Goal: Information Seeking & Learning: Learn about a topic

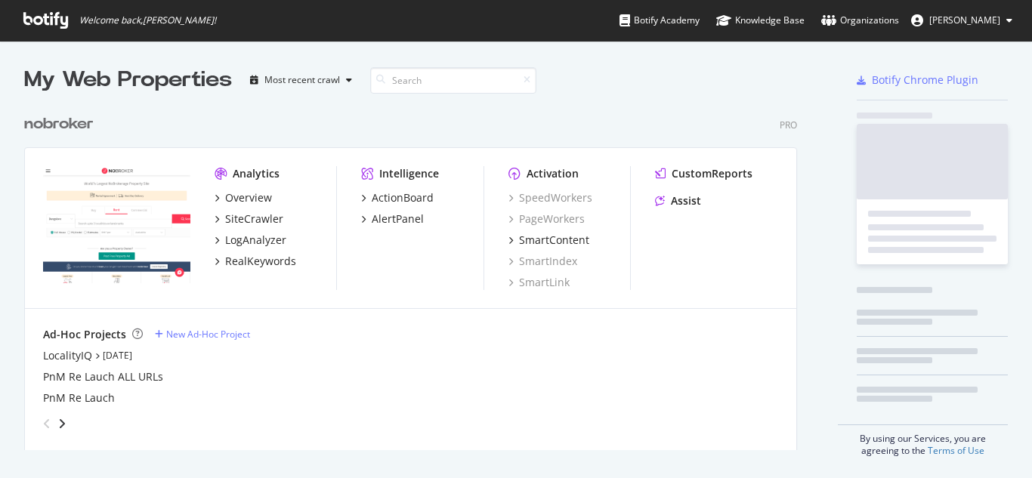
scroll to position [467, 1010]
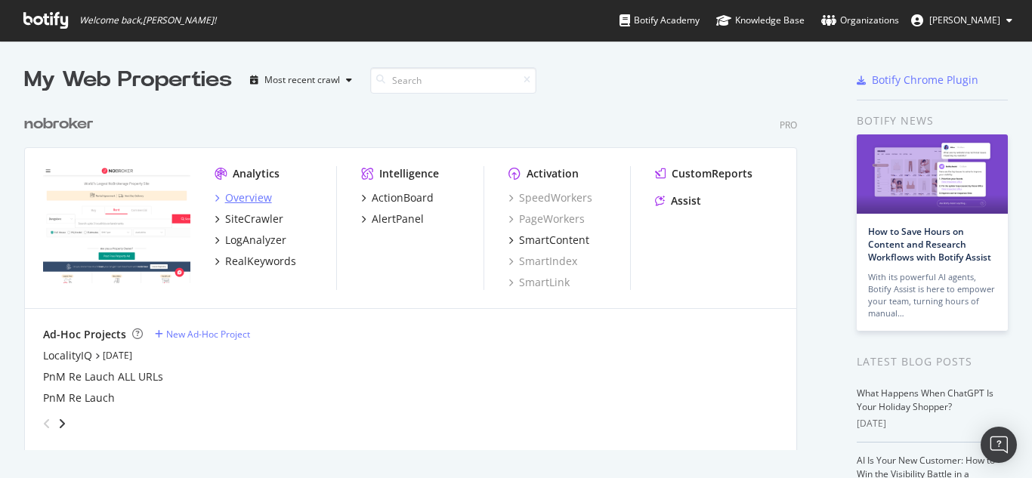
click at [250, 196] on div "Overview" at bounding box center [248, 197] width 47 height 15
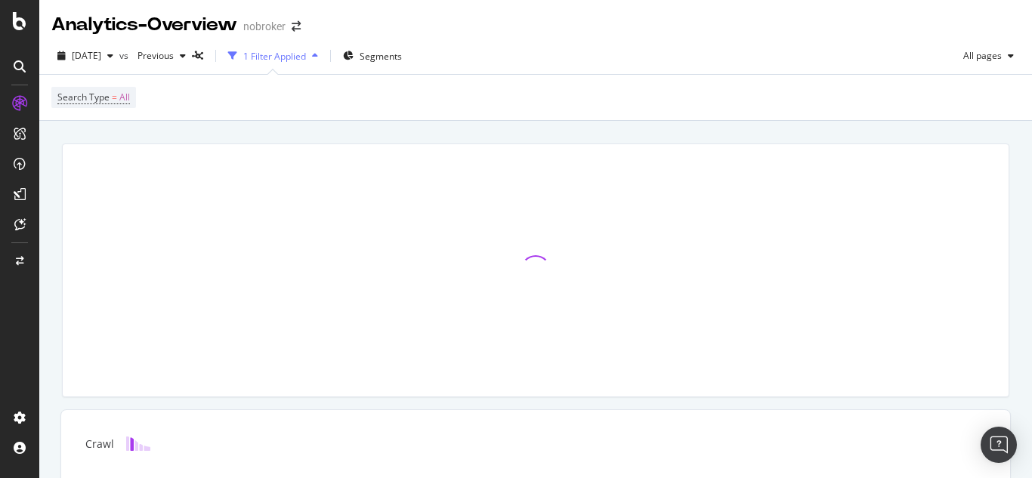
click at [12, 58] on div at bounding box center [20, 66] width 24 height 24
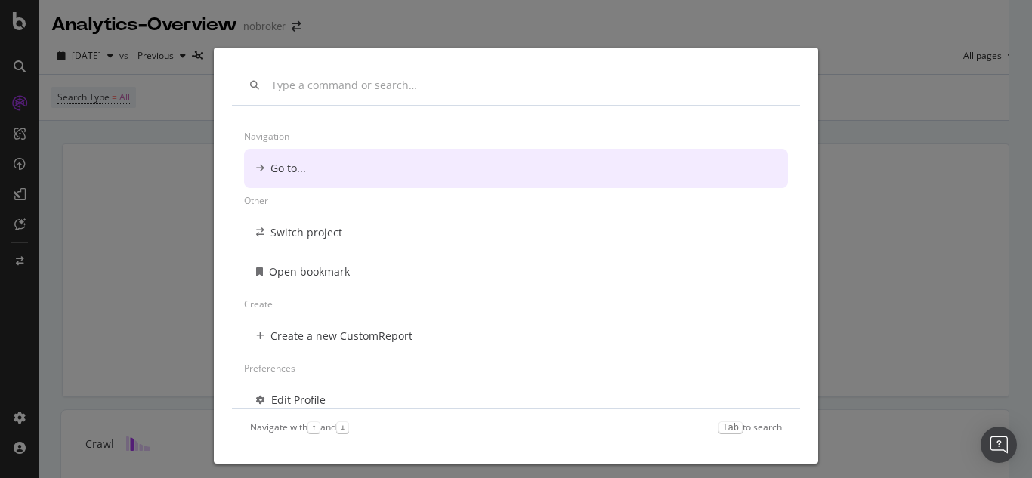
click at [921, 278] on div "Navigation Go to... Other Switch project Open bookmark Create Create a new Cust…" at bounding box center [516, 239] width 1032 height 478
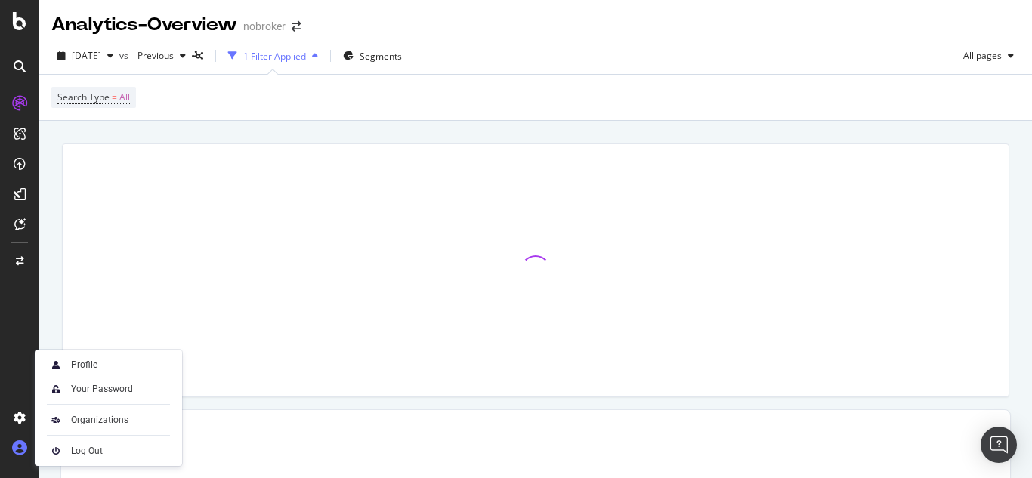
click at [20, 449] on icon at bounding box center [19, 448] width 15 height 15
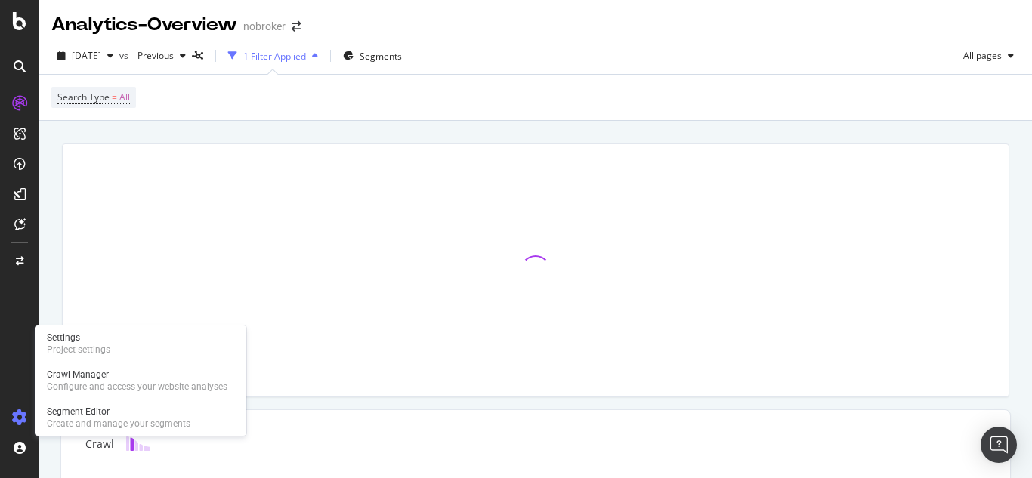
click at [16, 422] on icon at bounding box center [19, 417] width 15 height 15
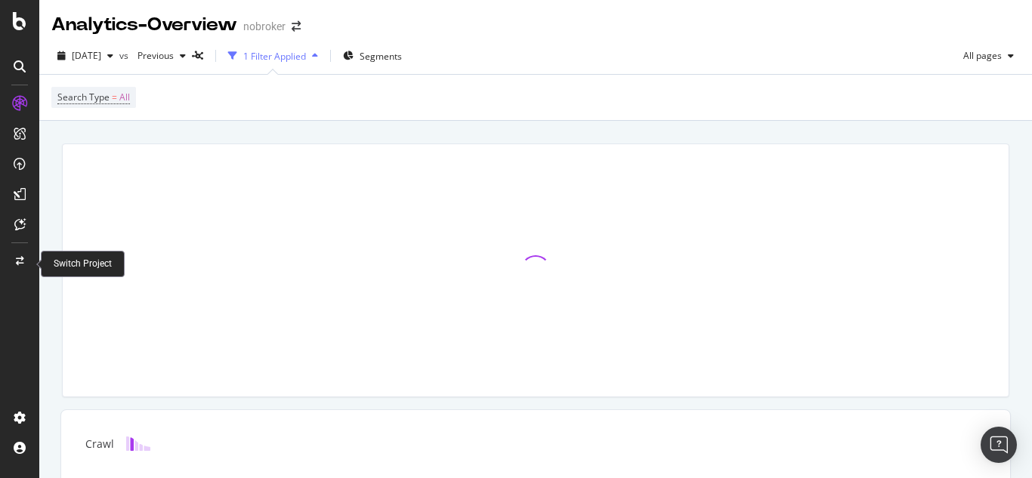
click at [20, 260] on icon at bounding box center [20, 261] width 8 height 9
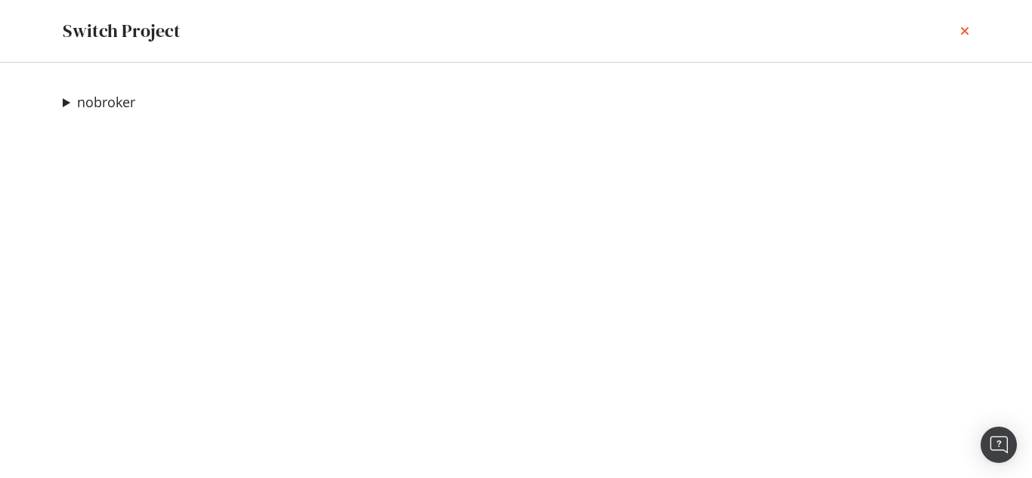
click at [963, 30] on icon "times" at bounding box center [964, 31] width 9 height 12
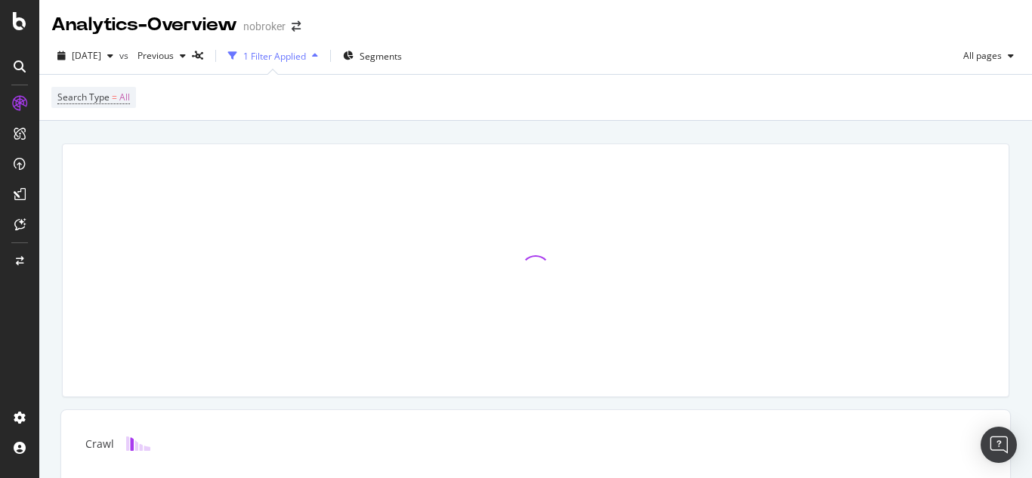
click at [23, 108] on icon at bounding box center [19, 103] width 15 height 15
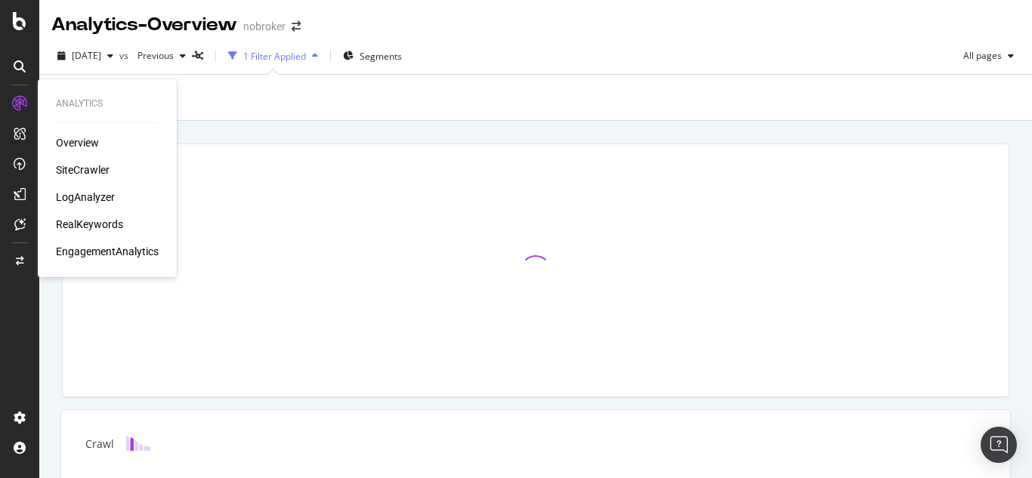
click at [76, 138] on div "Overview" at bounding box center [77, 142] width 43 height 15
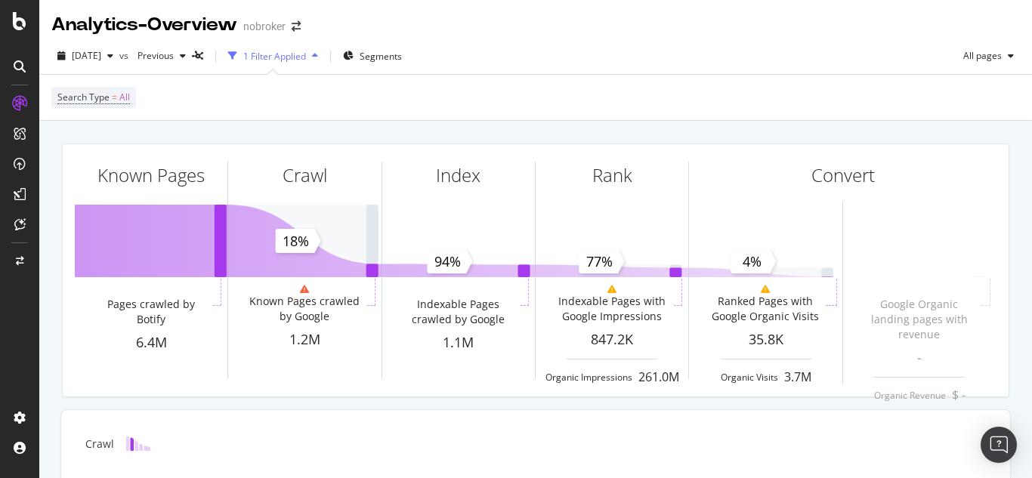
click at [22, 34] on div at bounding box center [19, 239] width 39 height 478
click at [11, 26] on div at bounding box center [20, 21] width 36 height 18
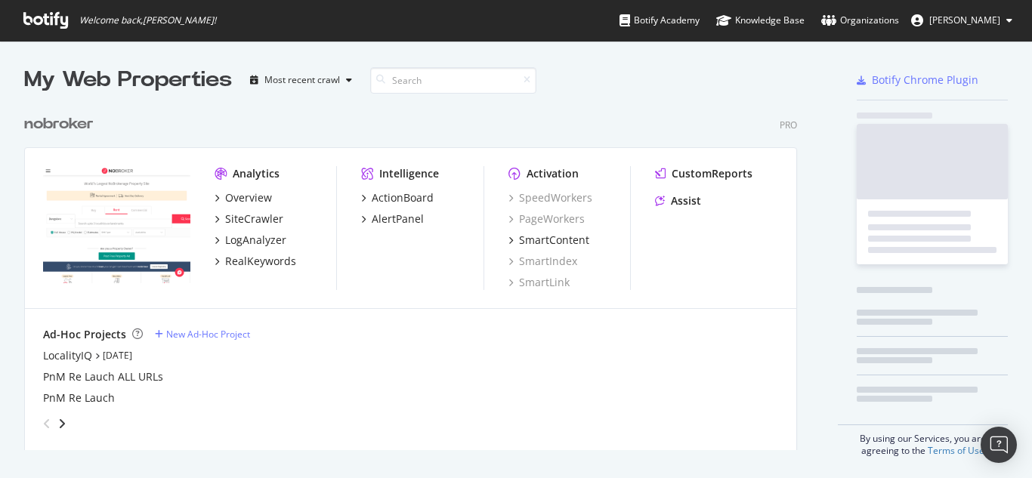
scroll to position [467, 1010]
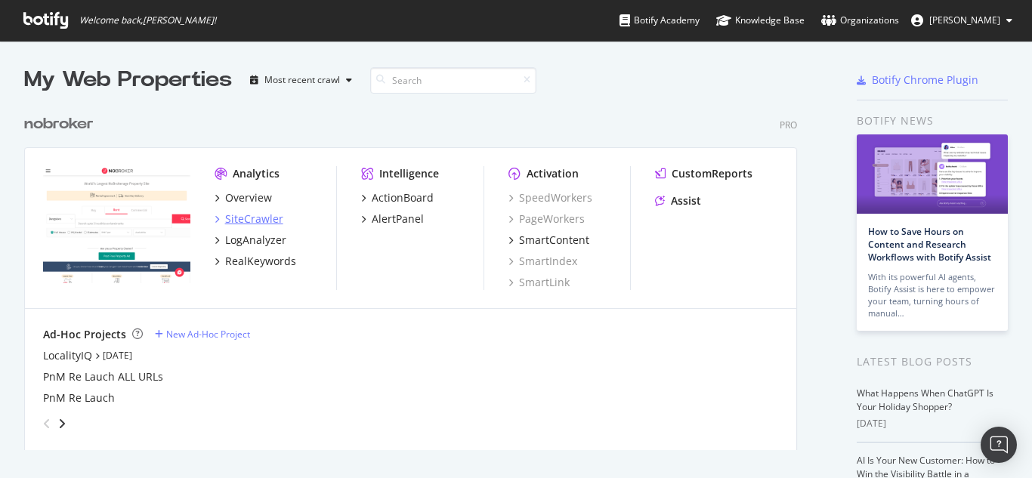
click at [252, 222] on div "SiteCrawler" at bounding box center [254, 219] width 58 height 15
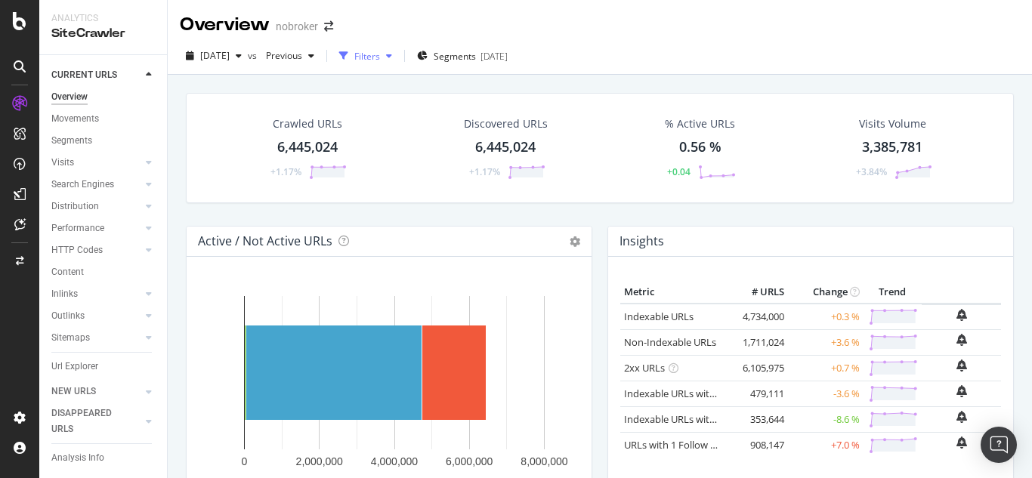
click at [380, 54] on div "Filters" at bounding box center [367, 56] width 26 height 13
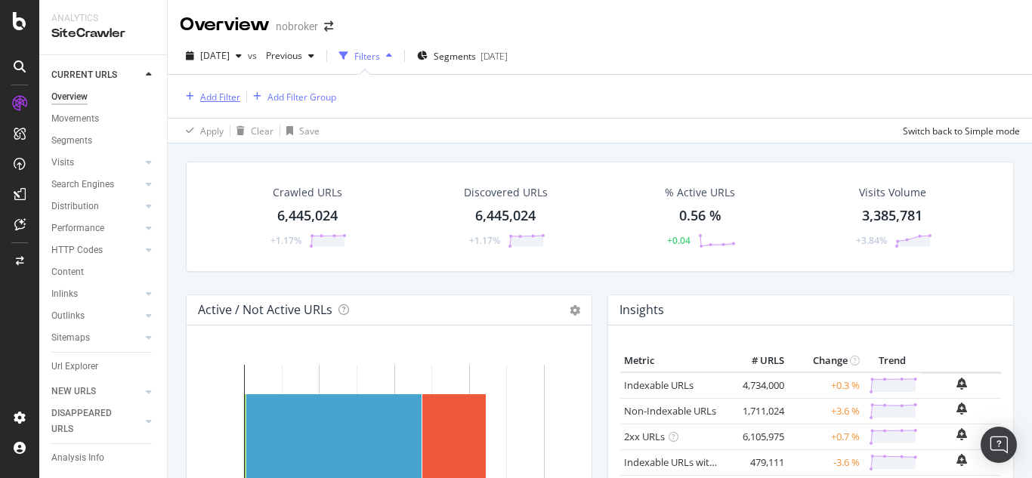
click at [222, 94] on div "Add Filter" at bounding box center [220, 97] width 40 height 13
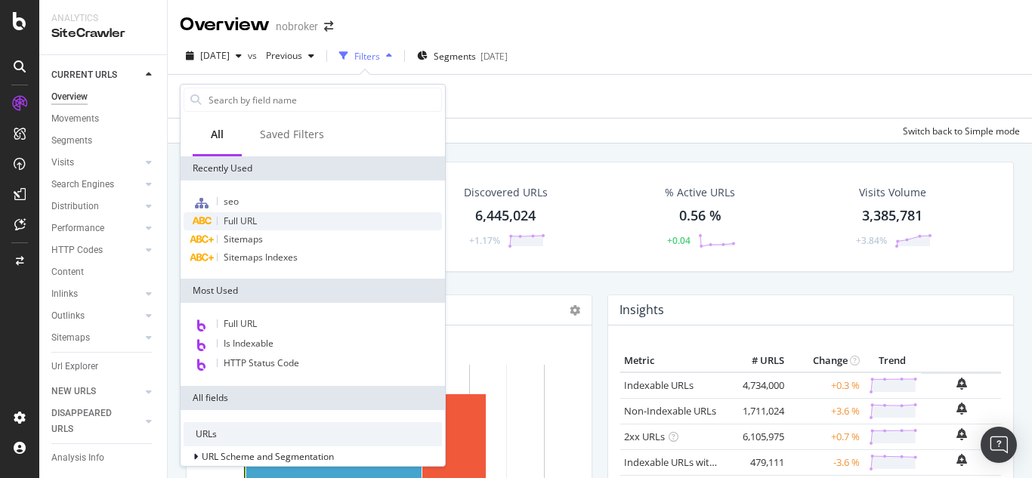
click at [234, 225] on span "Full URL" at bounding box center [240, 221] width 33 height 13
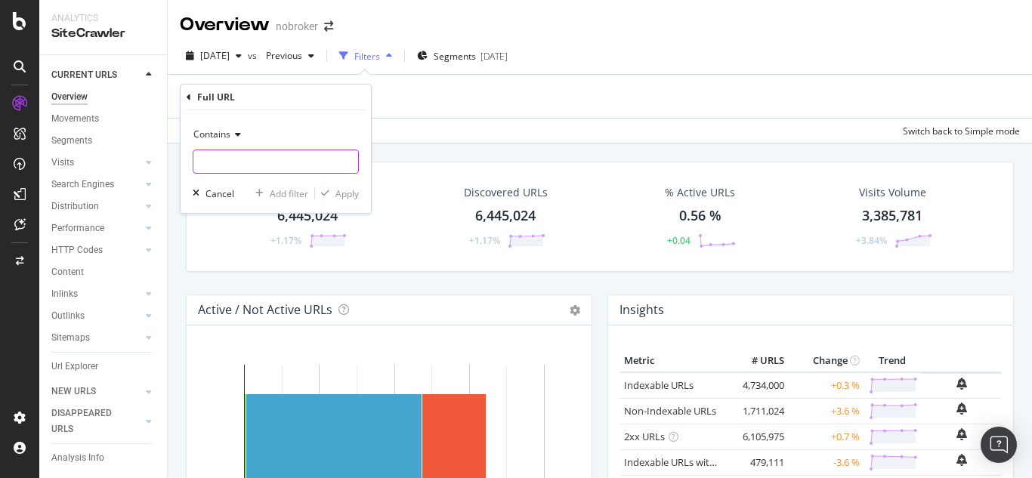
click at [268, 164] on input "text" at bounding box center [275, 162] width 165 height 24
paste input "[URL][DOMAIN_NAME]"
type input "[URL][DOMAIN_NAME]"
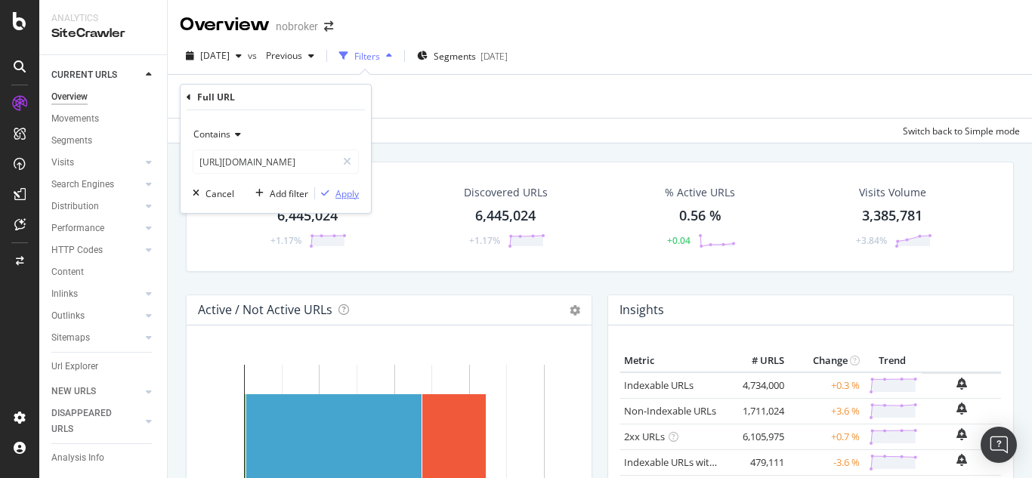
click at [342, 198] on div "Apply" at bounding box center [347, 193] width 23 height 13
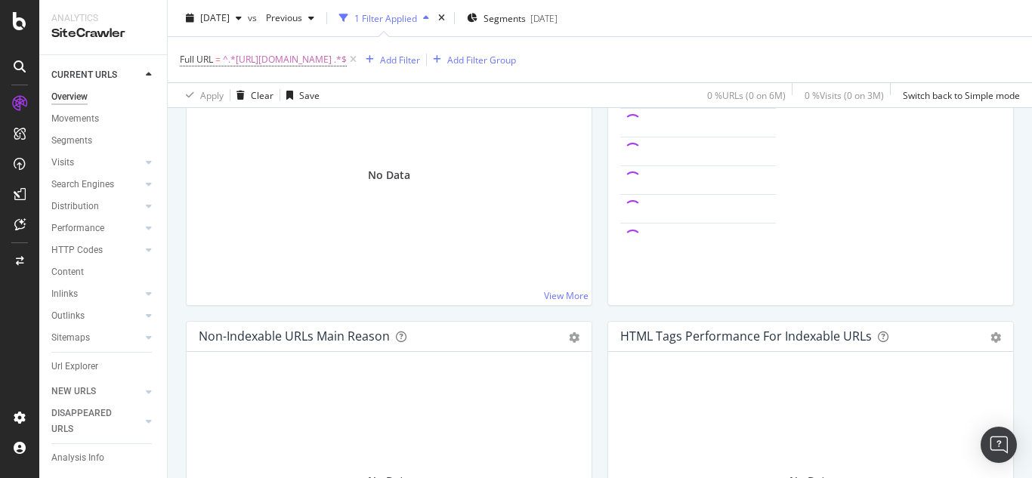
scroll to position [302, 0]
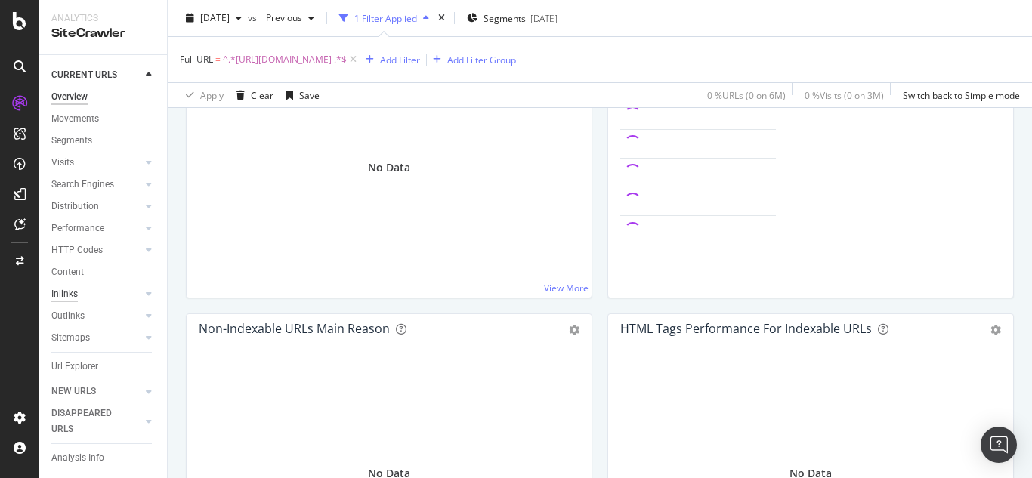
click at [66, 288] on div "Inlinks" at bounding box center [64, 294] width 26 height 16
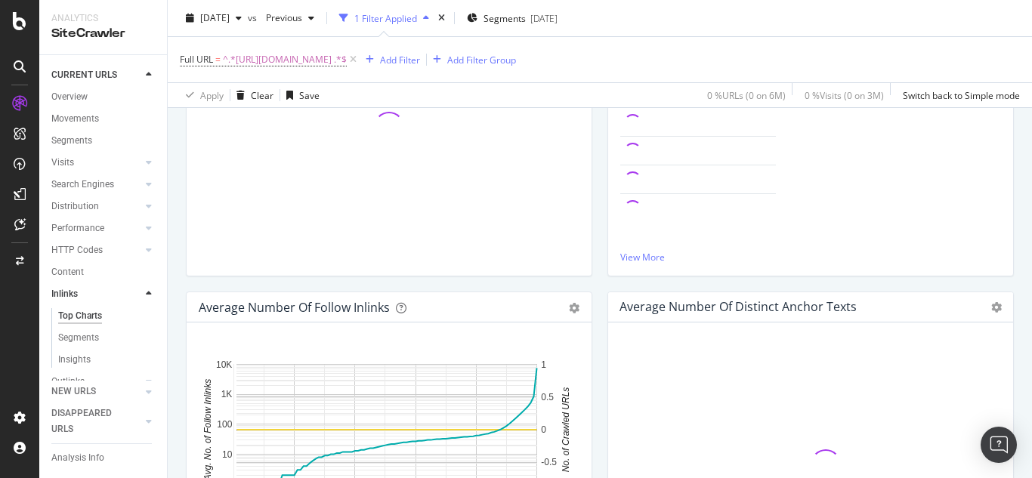
click at [88, 315] on div "Top Charts" at bounding box center [80, 316] width 44 height 16
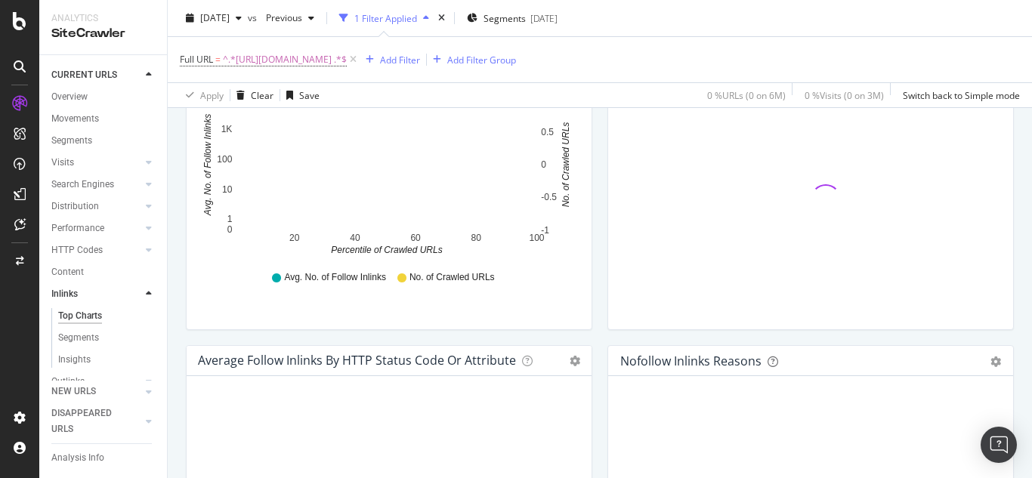
scroll to position [605, 0]
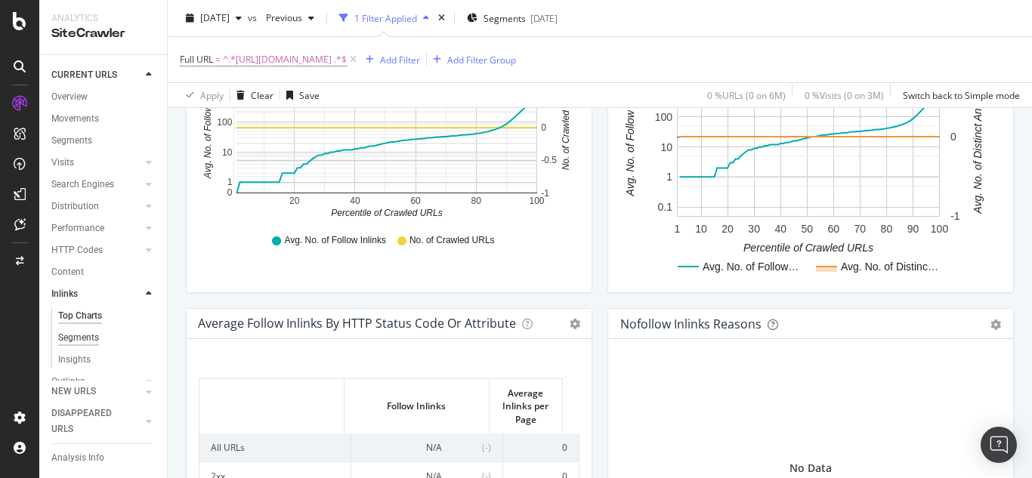
click at [76, 338] on div "Segments" at bounding box center [78, 338] width 41 height 16
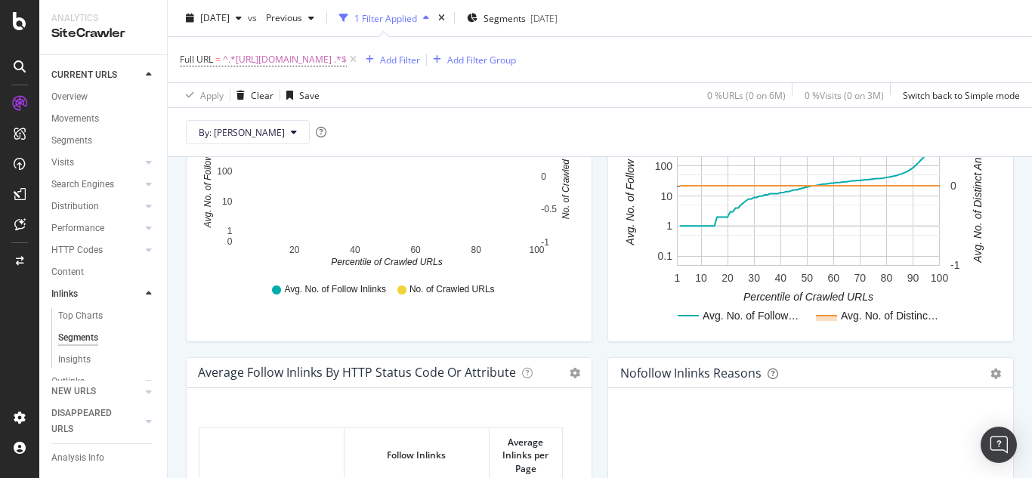
scroll to position [159, 0]
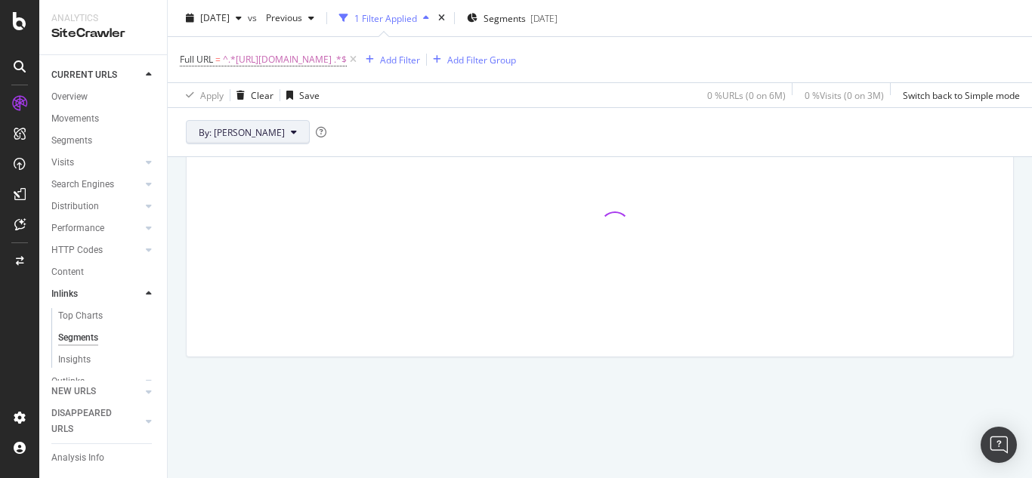
click at [224, 125] on button "By: [PERSON_NAME]" at bounding box center [248, 132] width 124 height 24
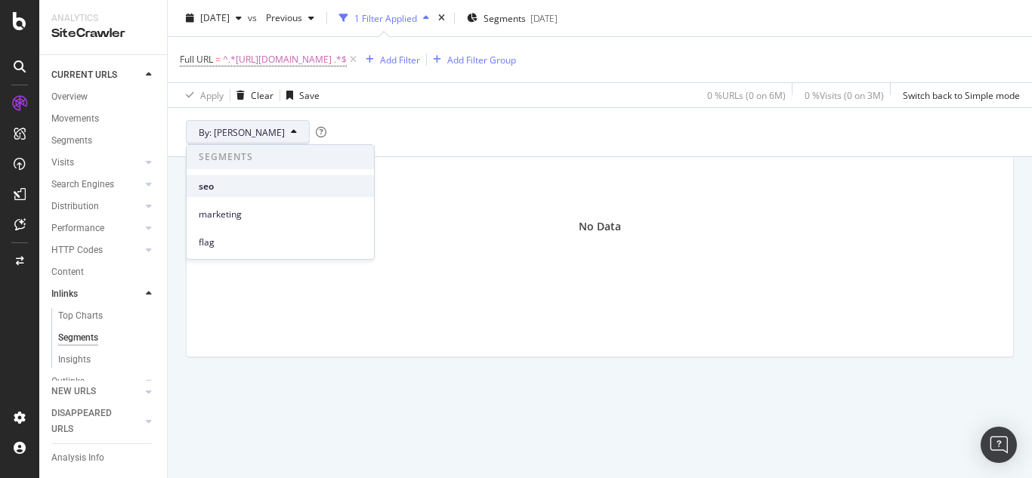
click at [192, 189] on div "seo" at bounding box center [280, 186] width 187 height 22
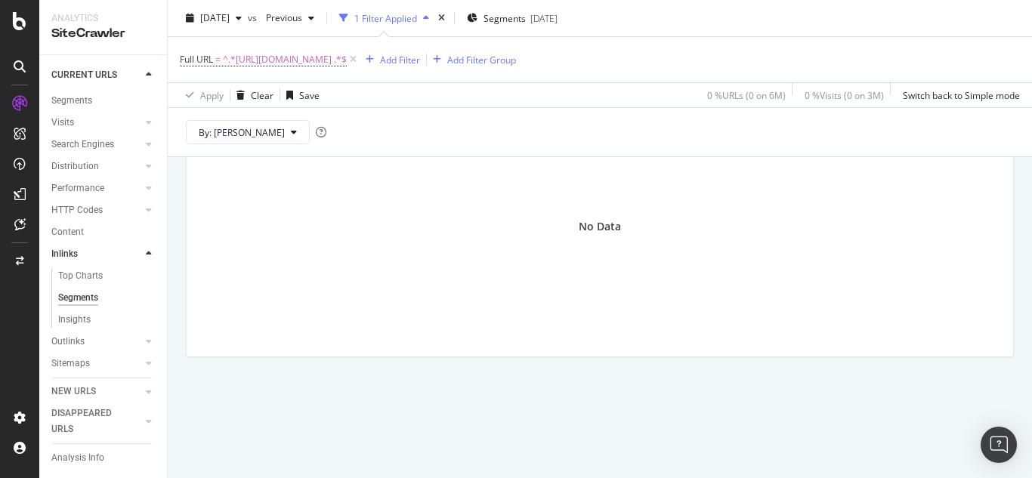
scroll to position [76, 0]
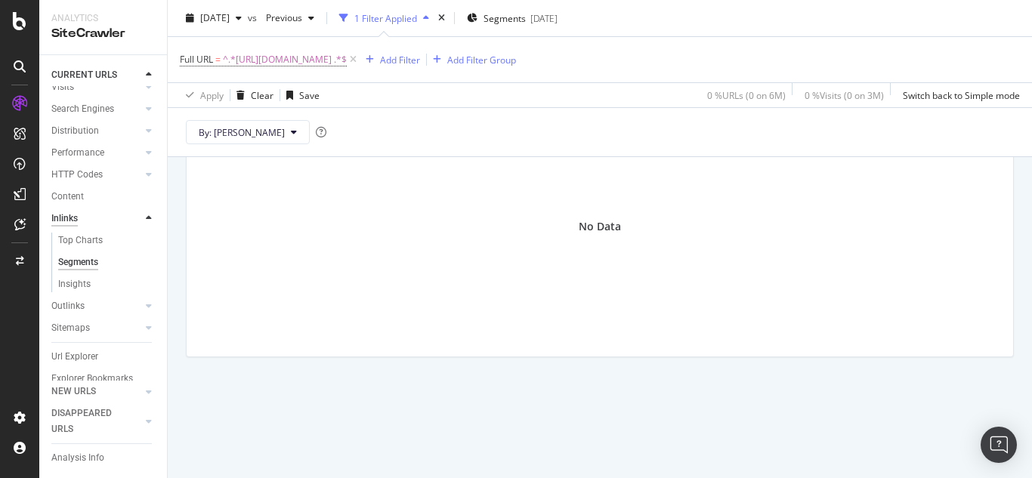
click at [67, 217] on div "Inlinks" at bounding box center [64, 219] width 26 height 16
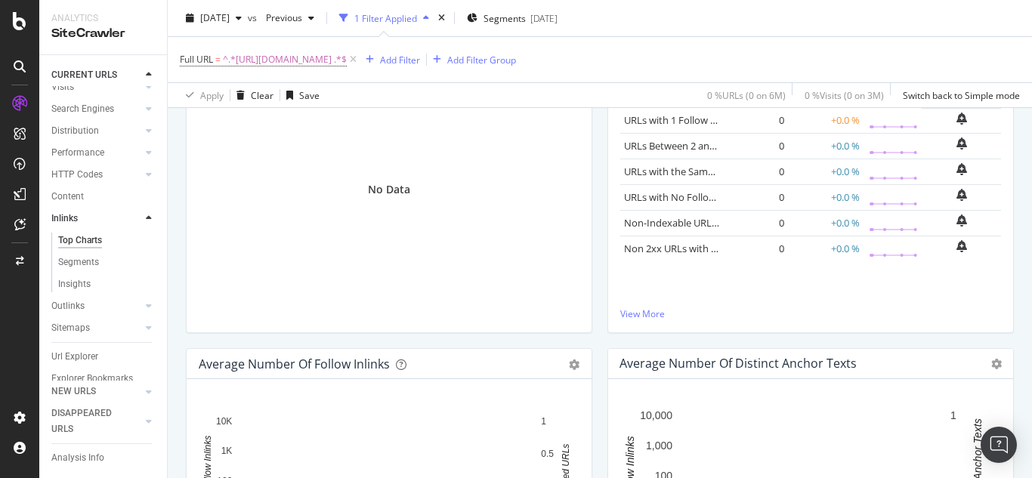
scroll to position [51, 0]
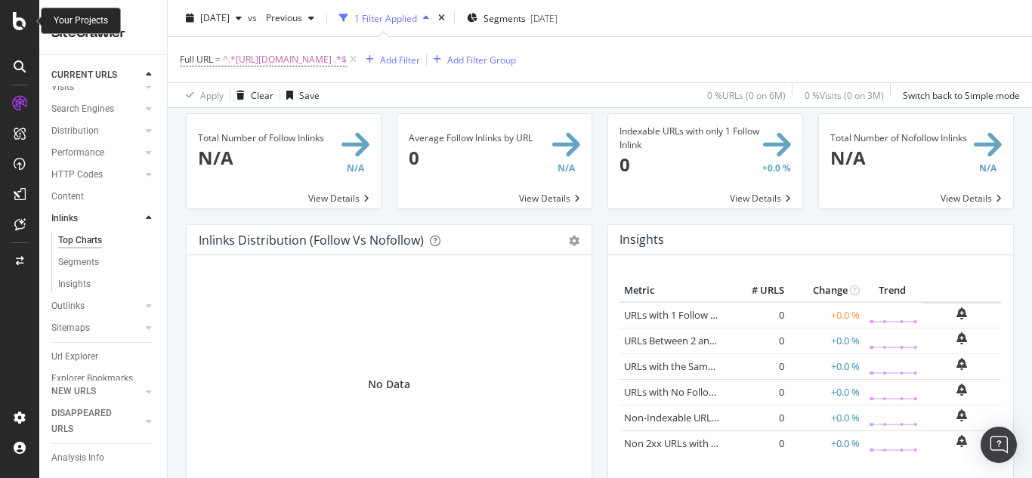
click at [19, 24] on icon at bounding box center [20, 21] width 14 height 18
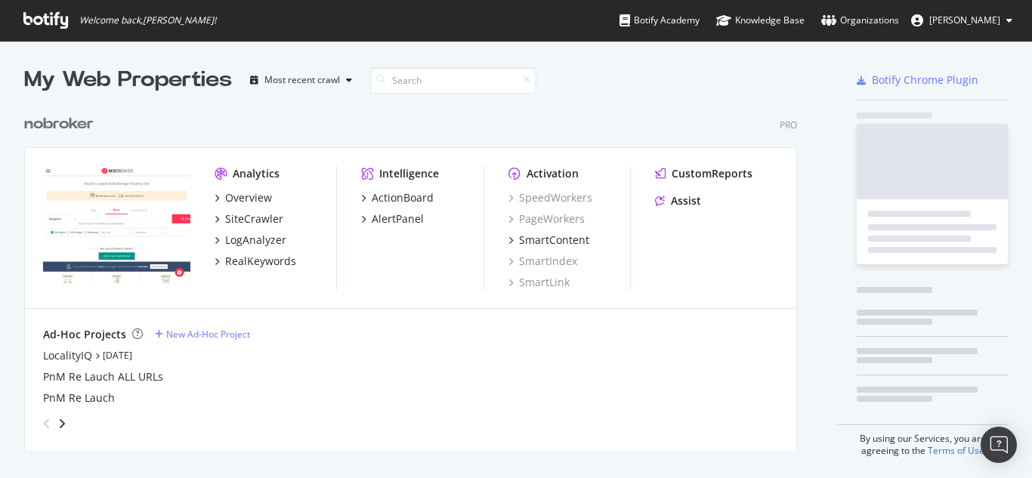
scroll to position [467, 1010]
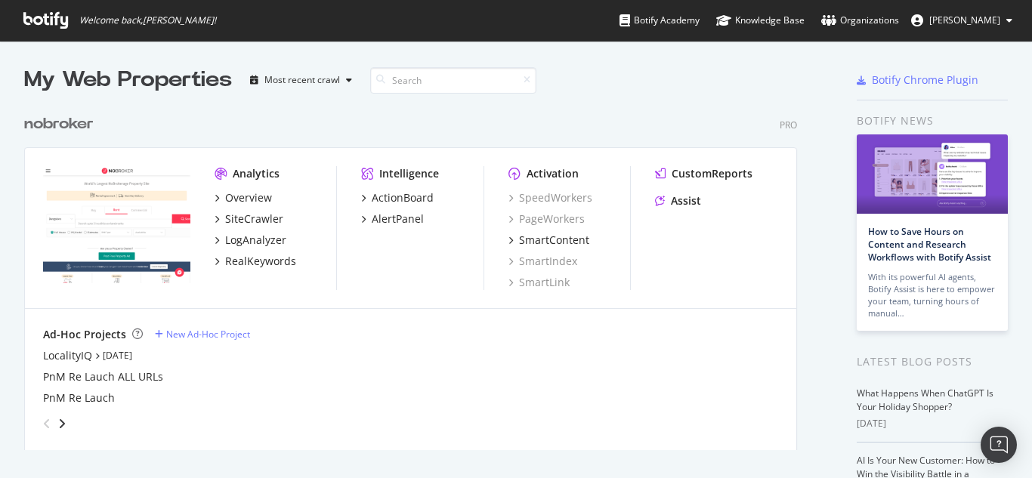
click at [267, 269] on div "Analytics Overview SiteCrawler LogAnalyzer RealKeywords" at bounding box center [276, 228] width 122 height 124
click at [268, 258] on div "RealKeywords" at bounding box center [260, 261] width 71 height 15
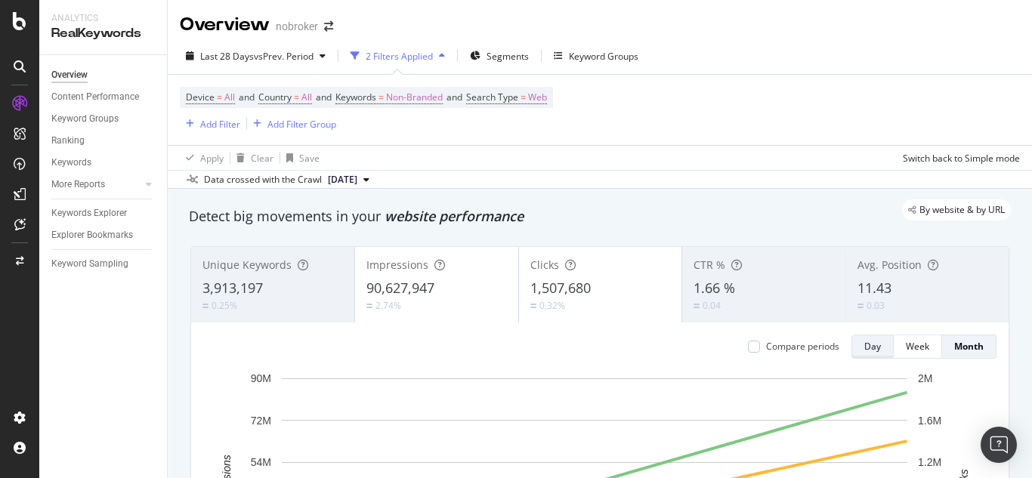
click at [868, 349] on div "Day" at bounding box center [872, 346] width 17 height 13
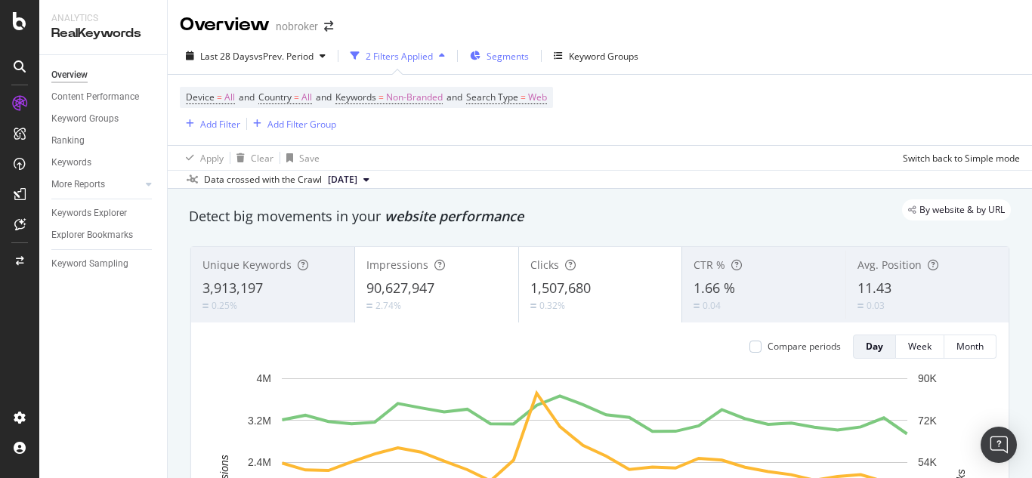
click at [495, 54] on span "Segments" at bounding box center [508, 56] width 42 height 13
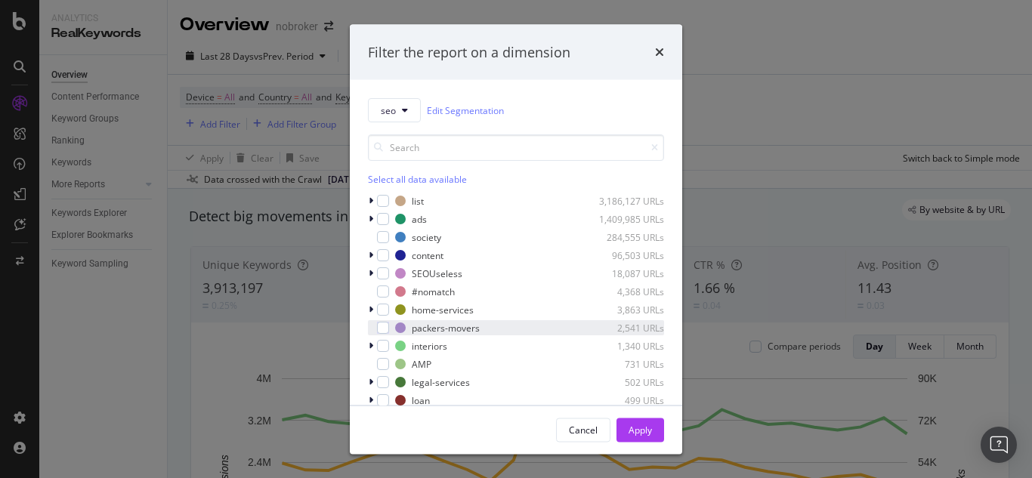
click at [379, 334] on div "packers-movers 2,541 URLs" at bounding box center [516, 327] width 296 height 15
drag, startPoint x: 641, startPoint y: 428, endPoint x: 905, endPoint y: 113, distance: 411.4
click at [640, 428] on div "Apply" at bounding box center [640, 429] width 23 height 13
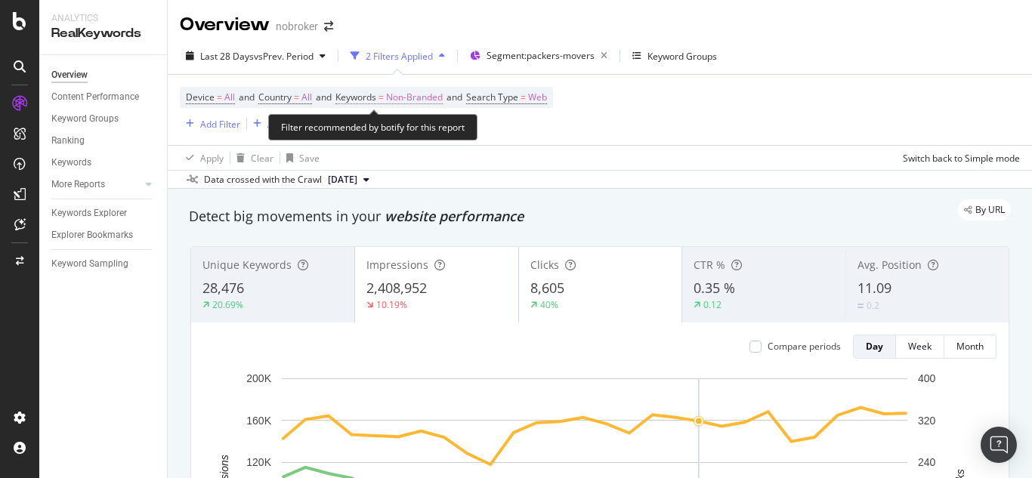
click at [413, 98] on span "Non-Branded" at bounding box center [414, 97] width 57 height 21
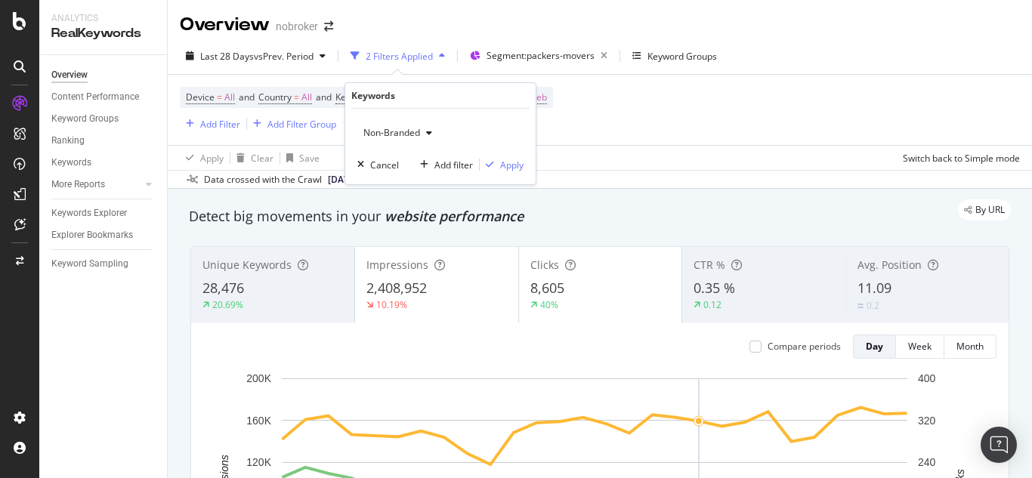
click at [407, 132] on span "Non-Branded" at bounding box center [388, 132] width 63 height 13
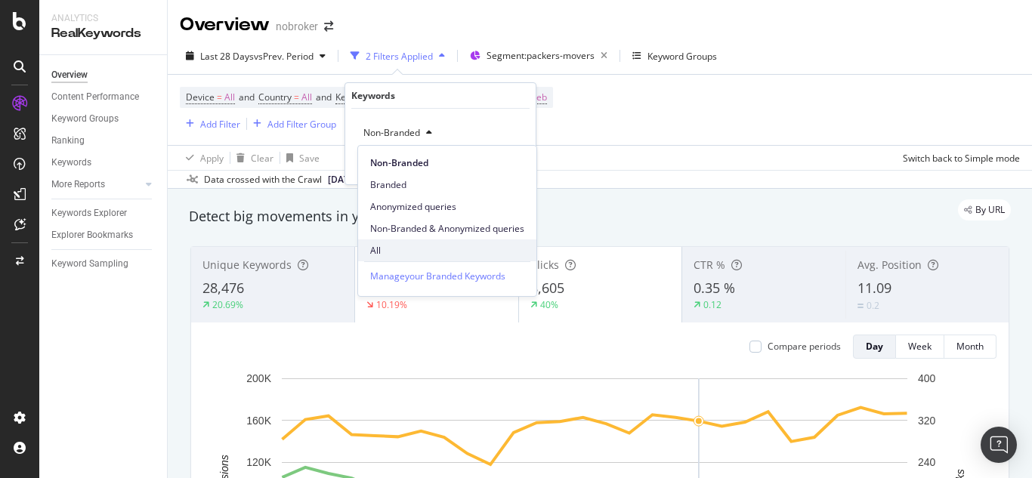
click at [375, 255] on span "All" at bounding box center [447, 251] width 154 height 14
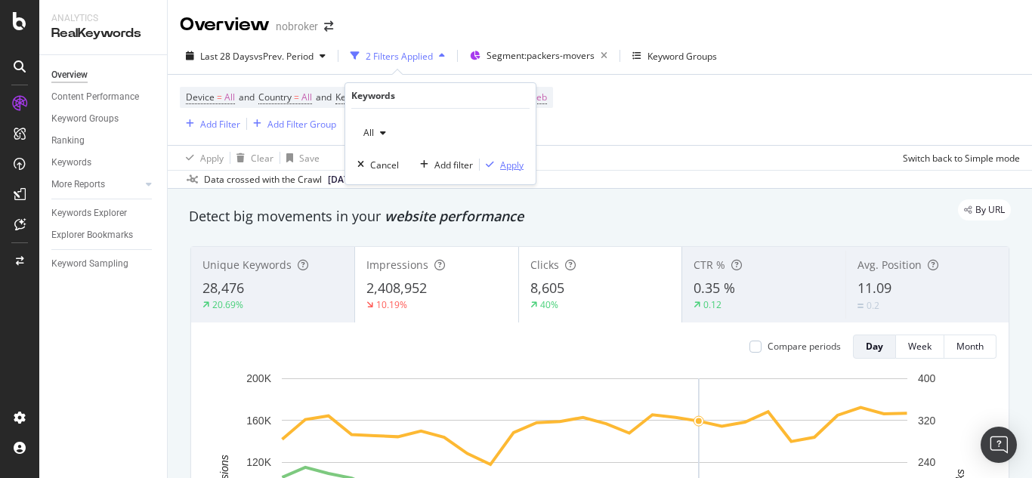
click at [508, 165] on div "Apply" at bounding box center [511, 165] width 23 height 13
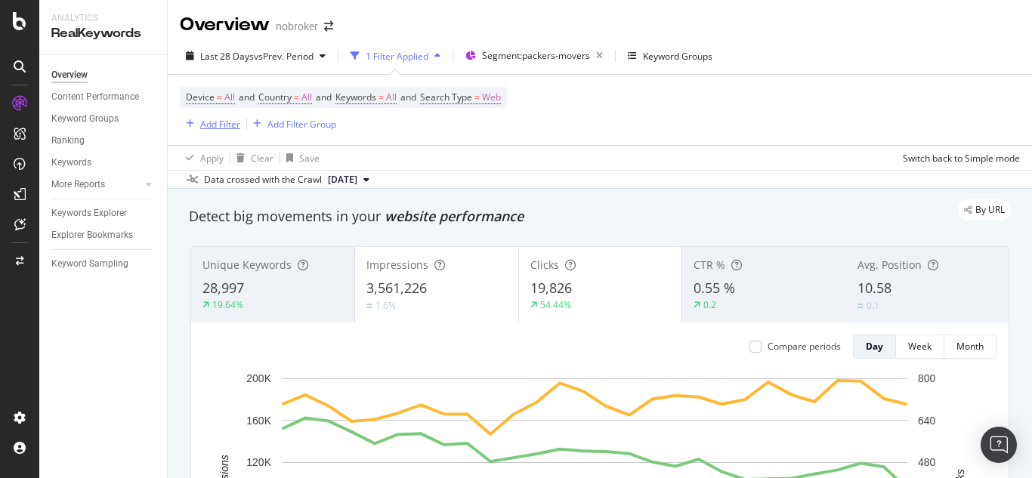
click at [224, 120] on div "Add Filter" at bounding box center [220, 124] width 40 height 13
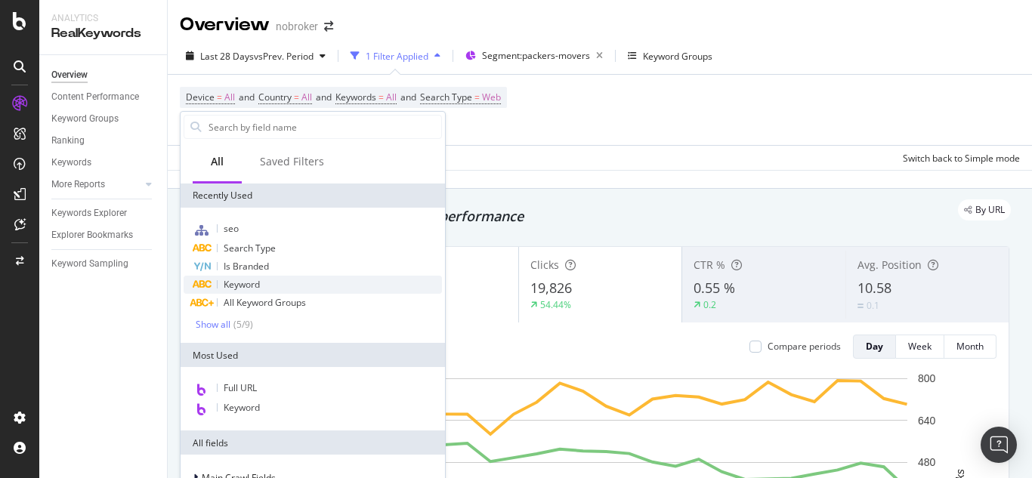
click at [246, 283] on span "Keyword" at bounding box center [242, 284] width 36 height 13
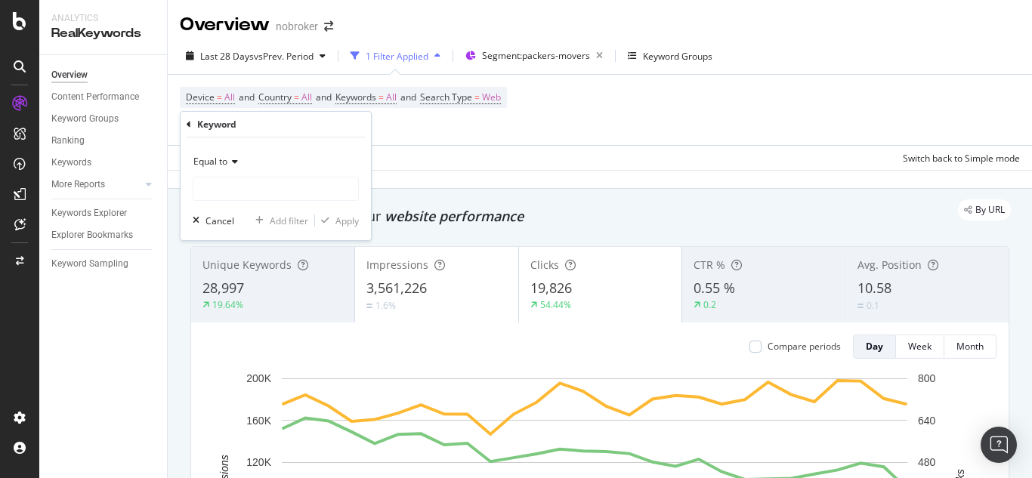
click at [484, 140] on div "Device = All and Country = All and Keywords = All and Search Type = Web Add Fil…" at bounding box center [600, 110] width 840 height 70
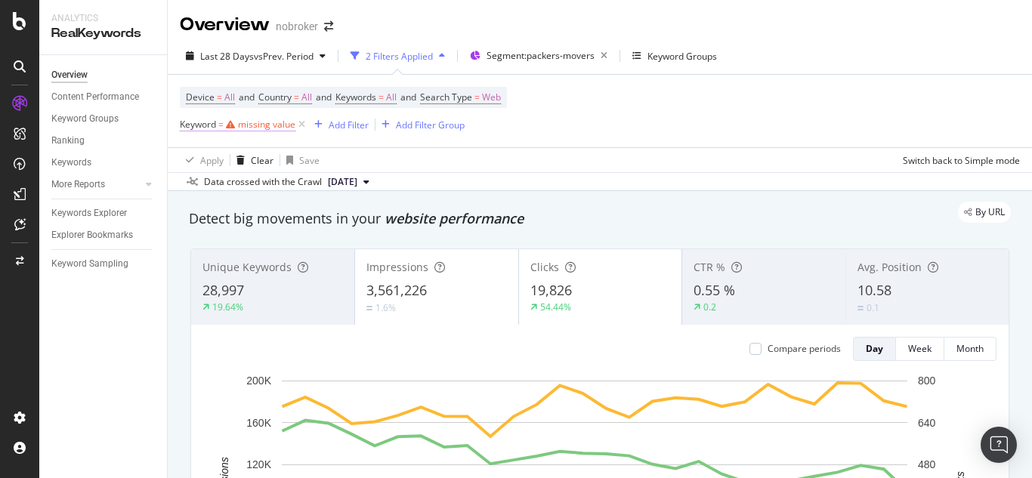
click at [210, 125] on span "Keyword" at bounding box center [198, 124] width 36 height 13
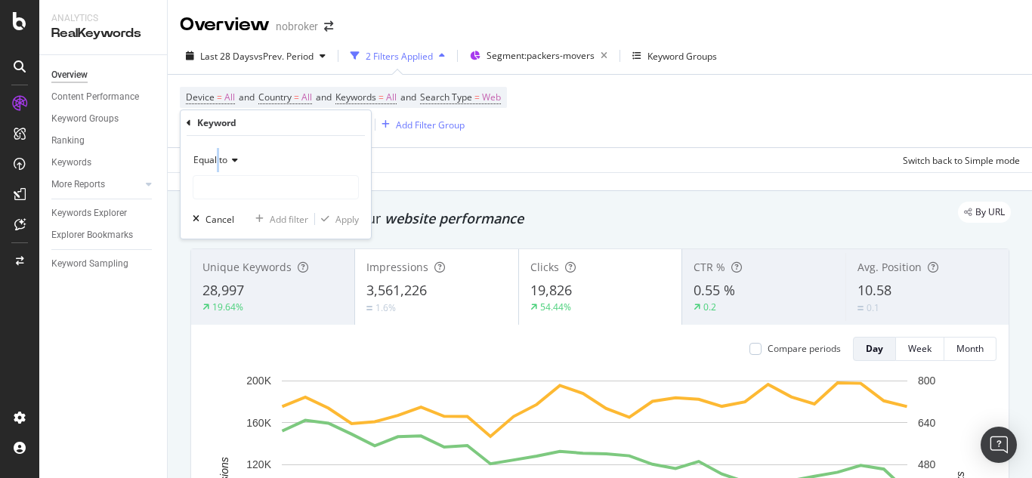
click at [218, 161] on span "Equal to" at bounding box center [210, 159] width 34 height 13
click at [190, 119] on icon at bounding box center [189, 123] width 5 height 9
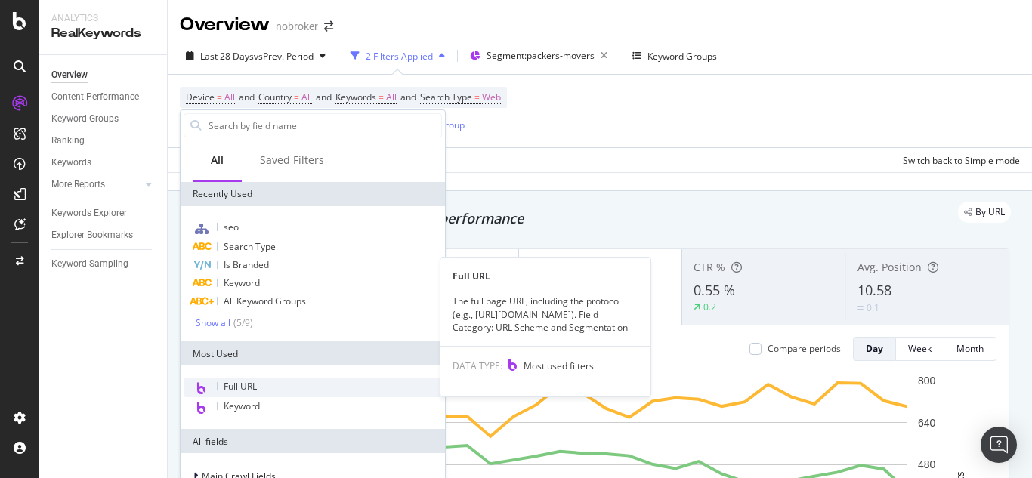
click at [252, 384] on span "Full URL" at bounding box center [240, 386] width 33 height 13
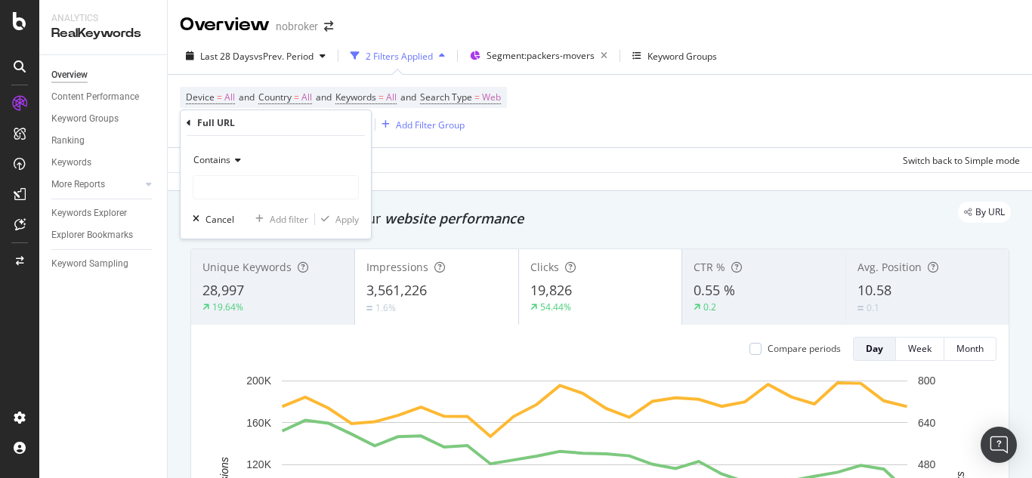
click at [230, 154] on div "Contains" at bounding box center [276, 160] width 166 height 24
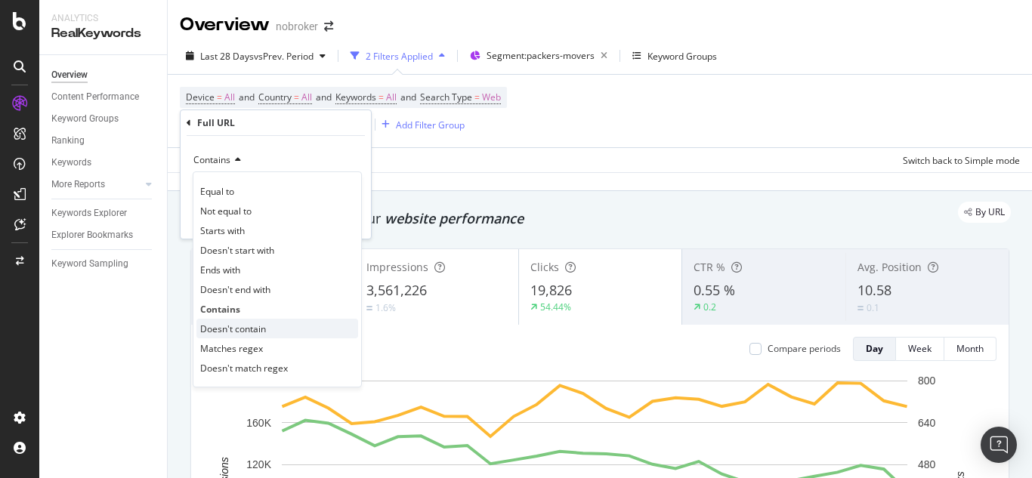
click at [231, 329] on span "Doesn't contain" at bounding box center [233, 329] width 66 height 13
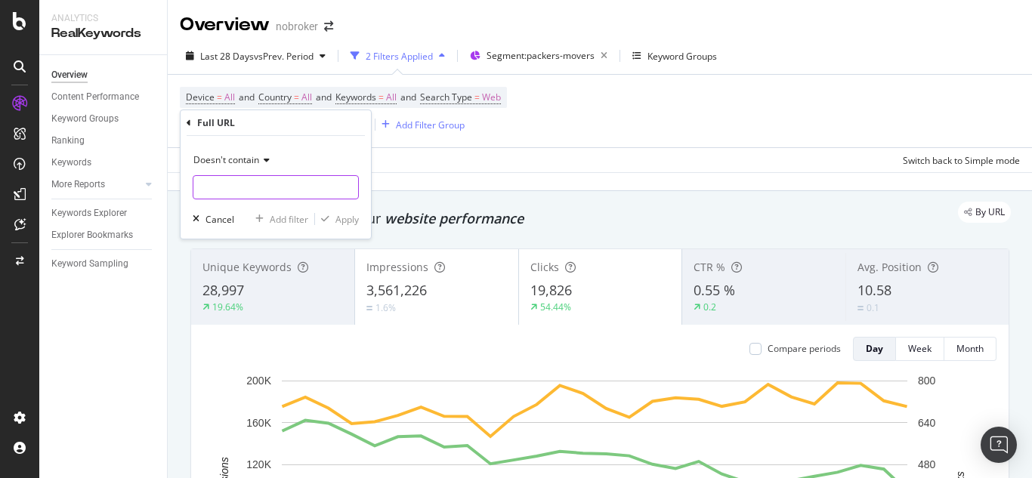
click at [220, 190] on input "text" at bounding box center [275, 187] width 165 height 24
type input "guides"
click at [346, 219] on div "Apply" at bounding box center [347, 219] width 23 height 13
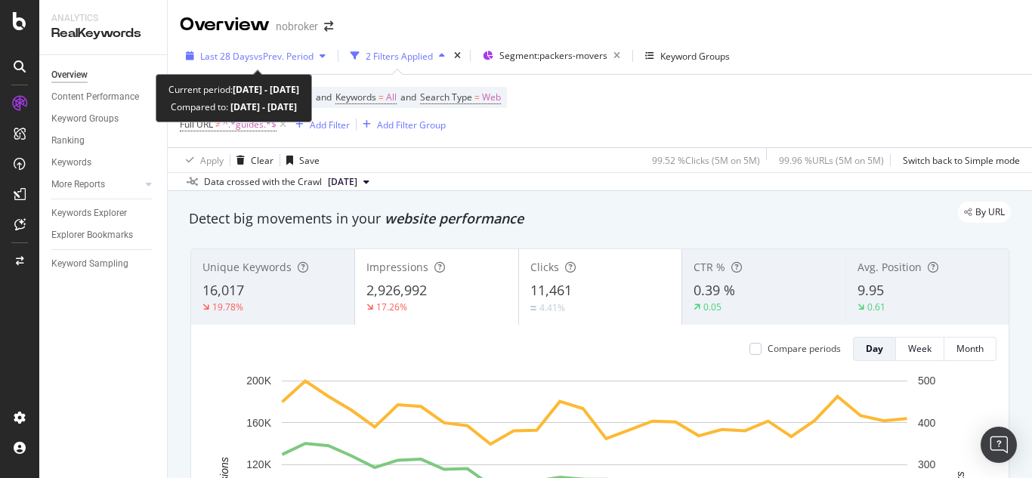
click at [290, 61] on span "vs Prev. Period" at bounding box center [284, 56] width 60 height 13
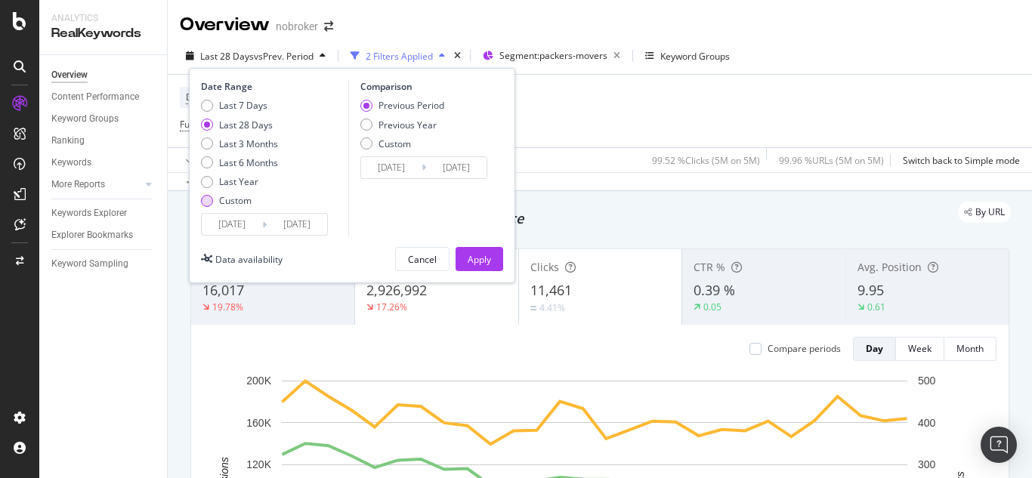
click at [211, 199] on div "Custom" at bounding box center [207, 201] width 12 height 12
click at [240, 227] on input "[DATE]" at bounding box center [232, 224] width 60 height 21
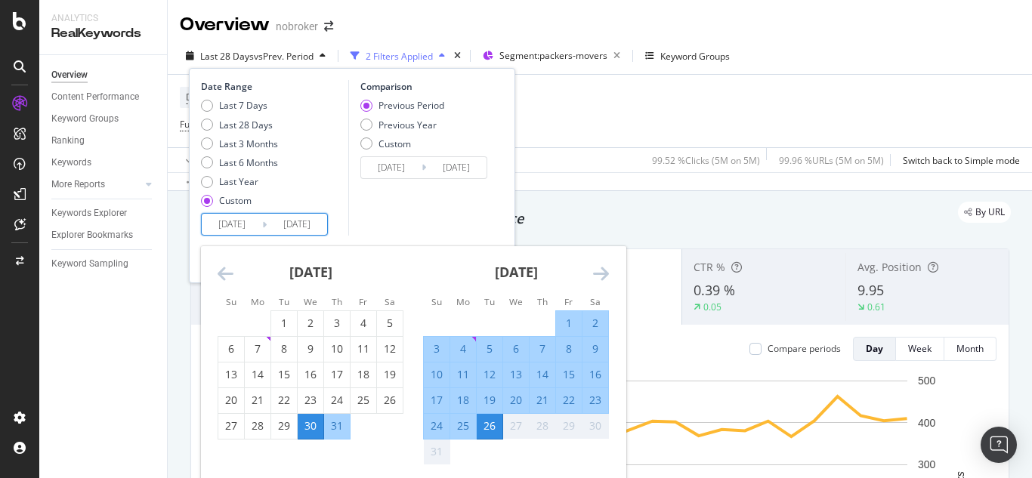
click at [566, 322] on div "1" at bounding box center [569, 323] width 26 height 15
type input "[DATE]"
click at [488, 425] on div "26" at bounding box center [490, 426] width 26 height 15
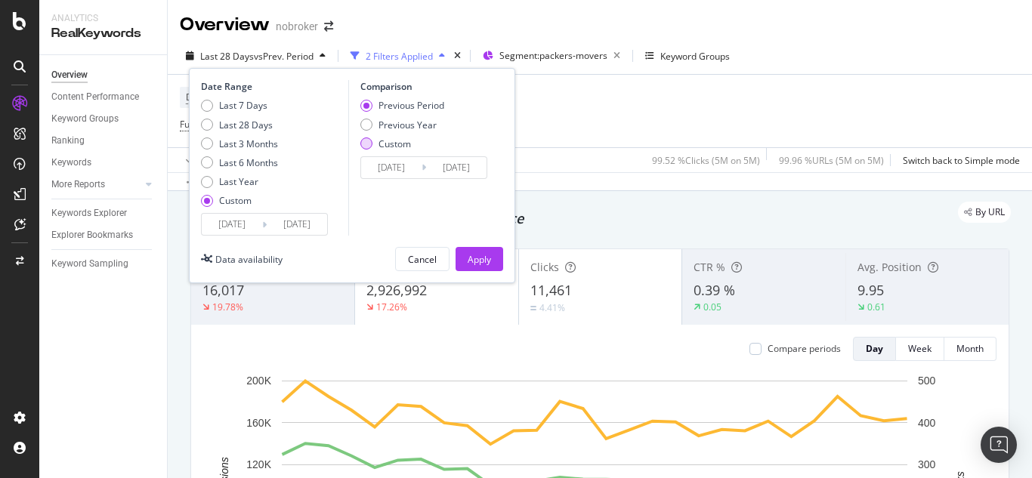
click at [366, 143] on div "Custom" at bounding box center [366, 144] width 12 height 12
click at [389, 170] on input "[DATE]" at bounding box center [391, 167] width 60 height 21
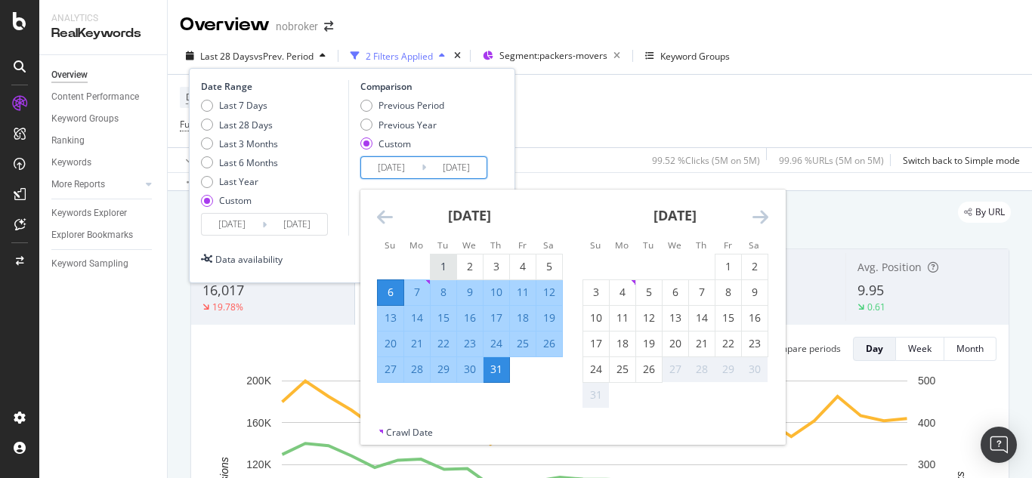
click at [447, 265] on div "1" at bounding box center [444, 266] width 26 height 15
type input "[DATE]"
click at [549, 345] on div "26" at bounding box center [550, 343] width 26 height 15
type input "[DATE]"
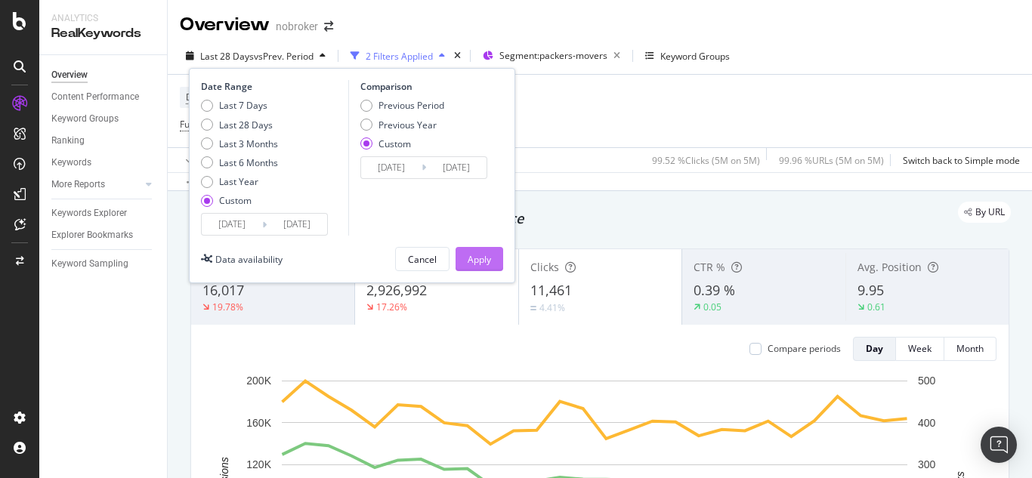
click at [482, 260] on div "Apply" at bounding box center [479, 259] width 23 height 13
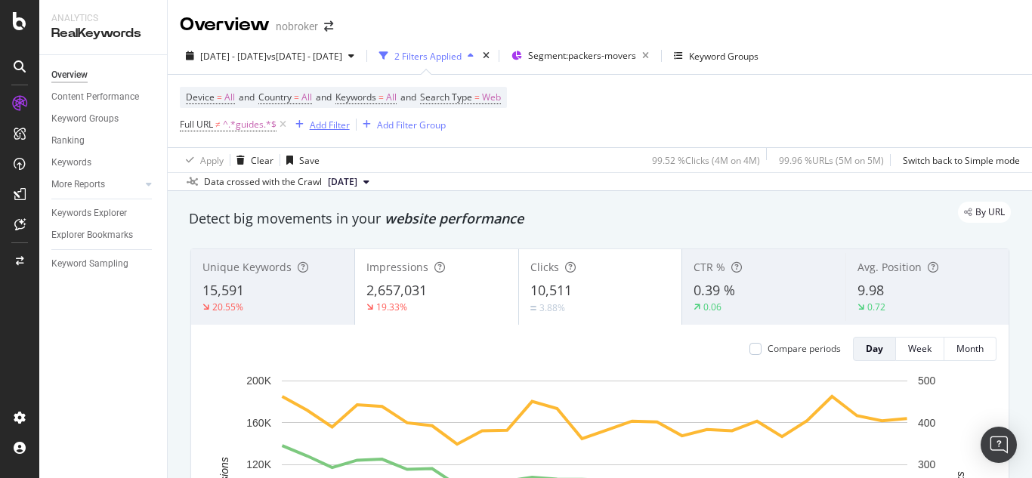
click at [332, 126] on div "Add Filter" at bounding box center [330, 125] width 40 height 13
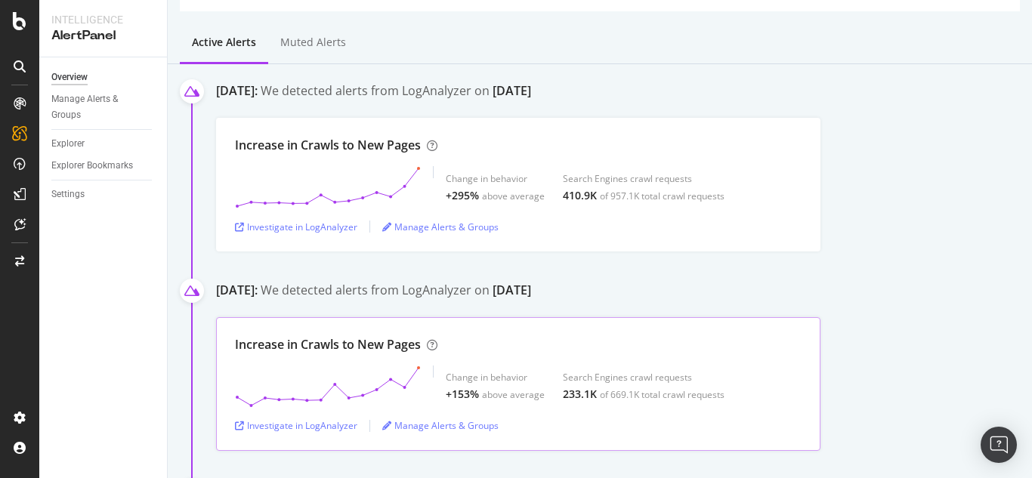
scroll to position [76, 0]
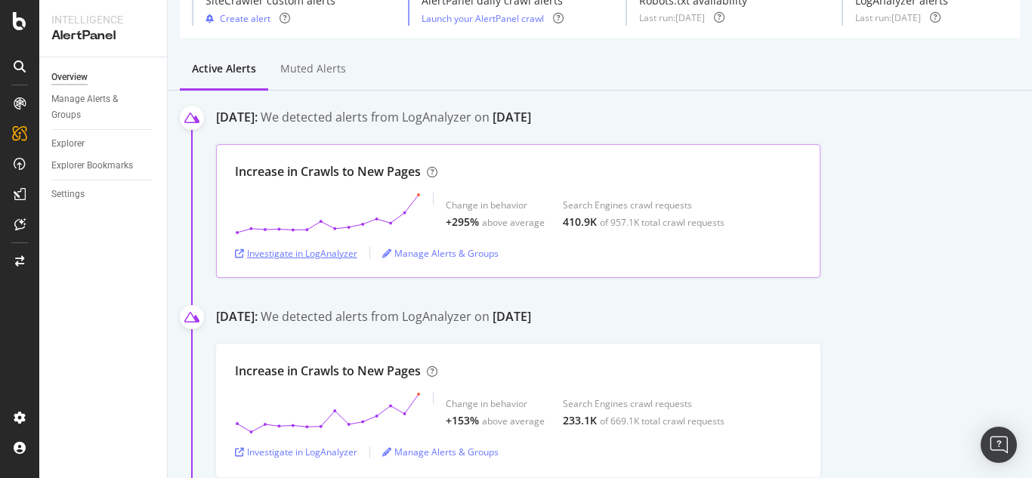
click at [300, 255] on div "Investigate in LogAnalyzer" at bounding box center [296, 253] width 122 height 13
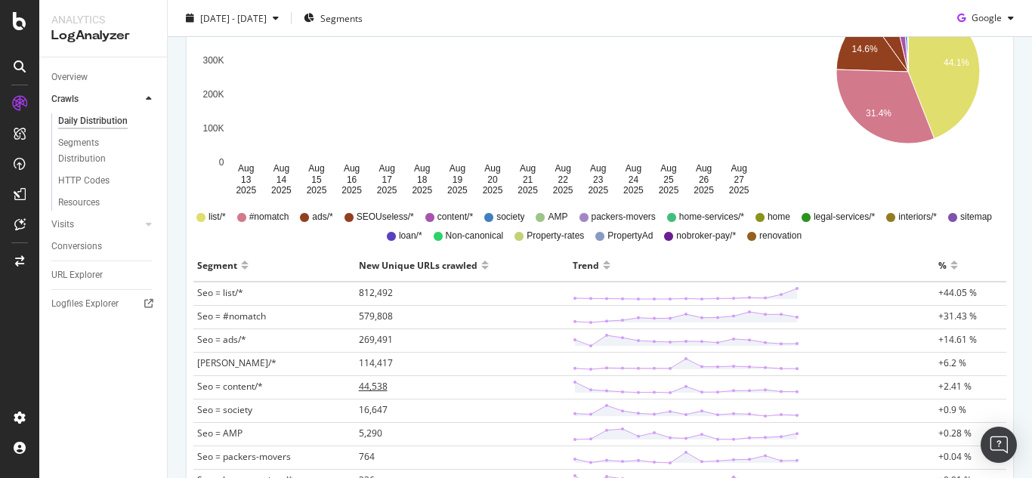
scroll to position [378, 0]
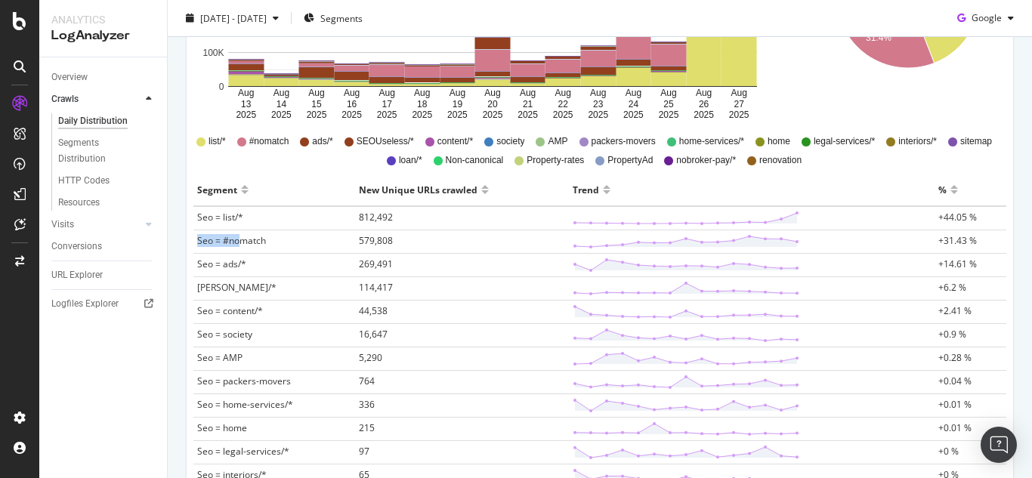
drag, startPoint x: 242, startPoint y: 236, endPoint x: 980, endPoint y: 227, distance: 738.3
click at [980, 227] on tbody "Seo = list/* 812,492 +44.05 % Seo = #nomatch 579,808 +31.43 % Seo = ads/* 269,4…" at bounding box center [599, 428] width 813 height 445
drag, startPoint x: 234, startPoint y: 266, endPoint x: 957, endPoint y: 259, distance: 722.4
click at [957, 259] on tr "Seo = ads/* 269,491 +14.61 %" at bounding box center [599, 265] width 813 height 23
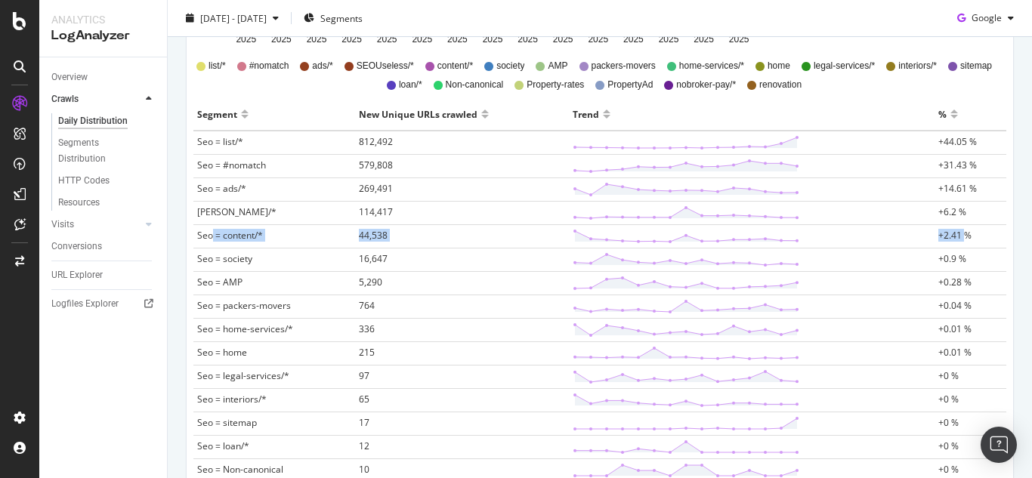
drag, startPoint x: 954, startPoint y: 234, endPoint x: 211, endPoint y: 231, distance: 742.8
click at [211, 231] on tr "Seo = content/* 44,538 +2.41 %" at bounding box center [599, 236] width 813 height 23
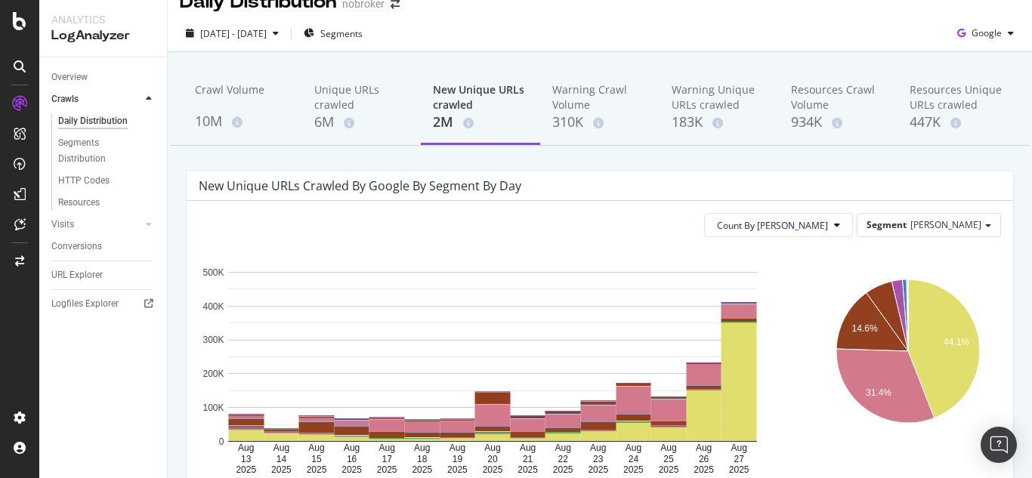
scroll to position [0, 0]
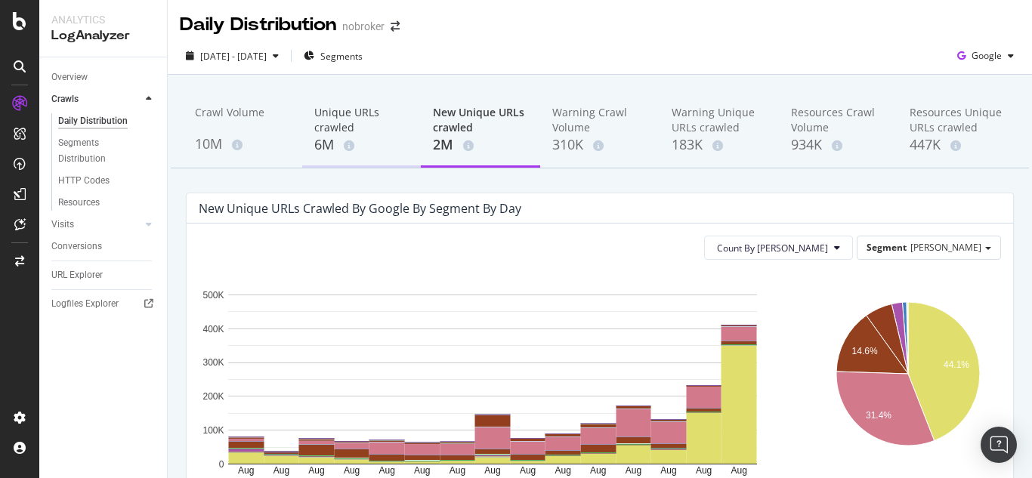
click at [330, 145] on div "6M" at bounding box center [361, 145] width 95 height 20
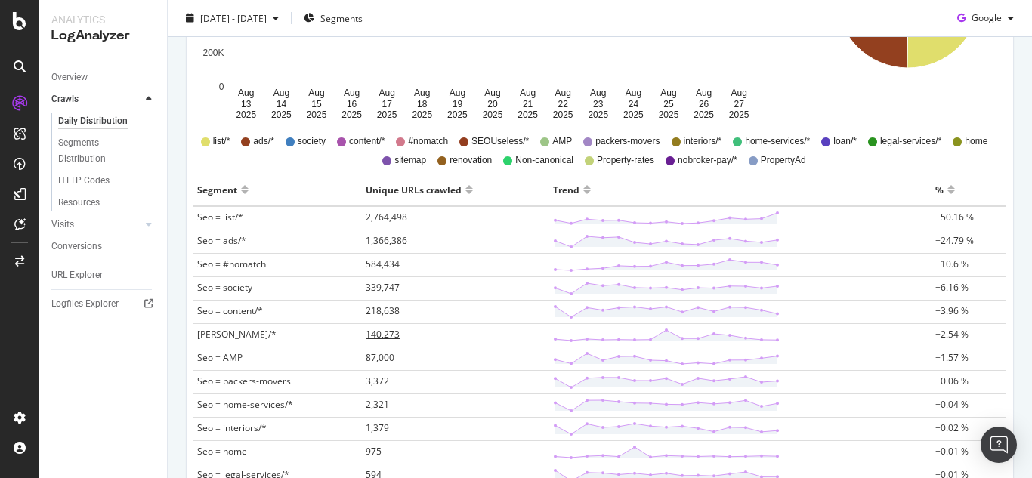
scroll to position [453, 0]
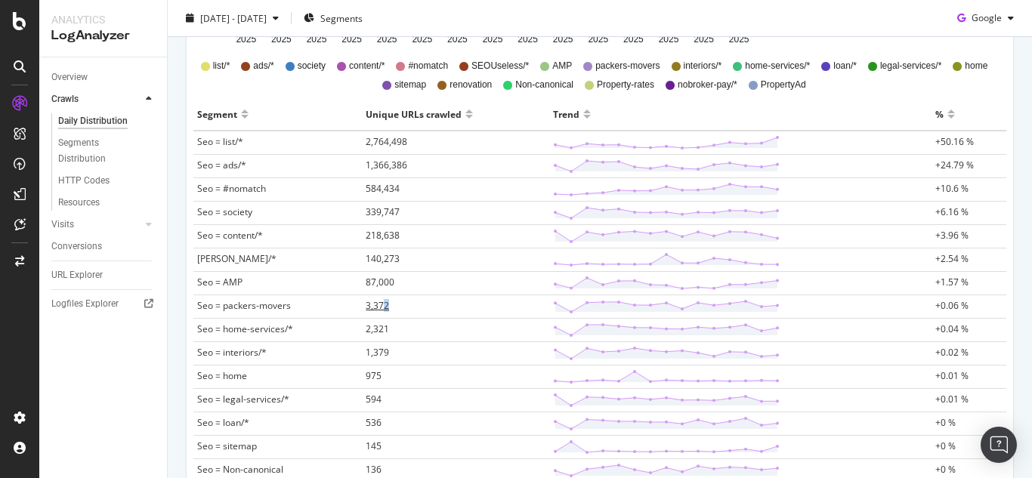
click at [383, 305] on span "3,372" at bounding box center [377, 305] width 23 height 13
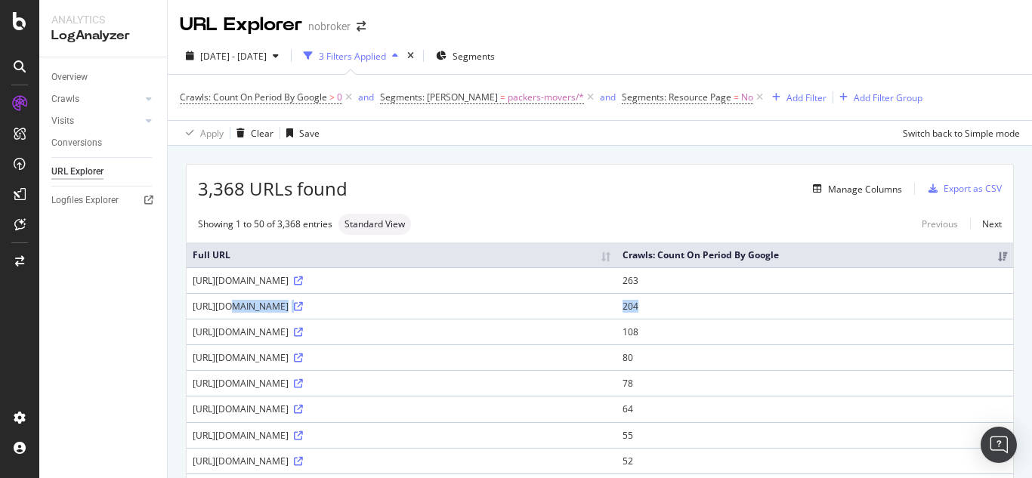
drag, startPoint x: 781, startPoint y: 304, endPoint x: 204, endPoint y: 317, distance: 576.7
click at [204, 317] on tr "https://www.nobroker.in/packers-and-movers-in-bangalore 204" at bounding box center [600, 306] width 827 height 26
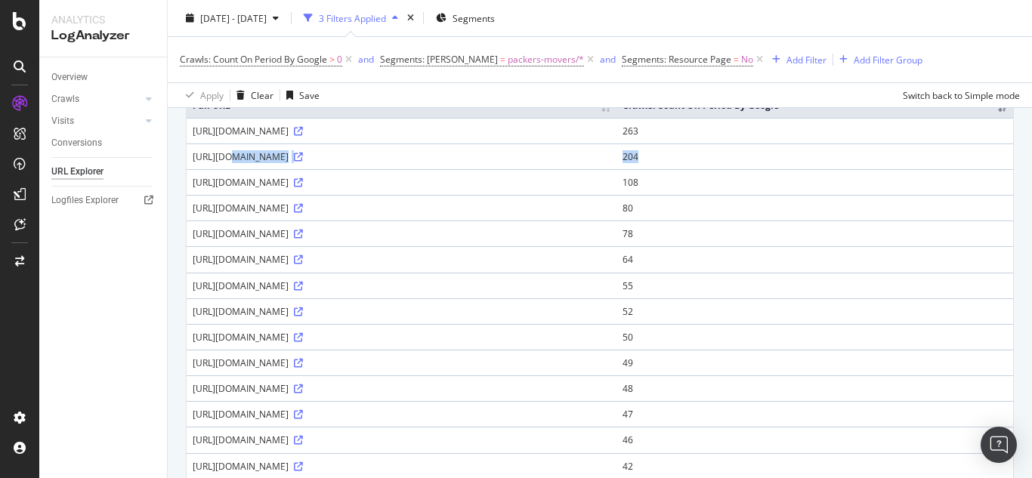
scroll to position [107, 0]
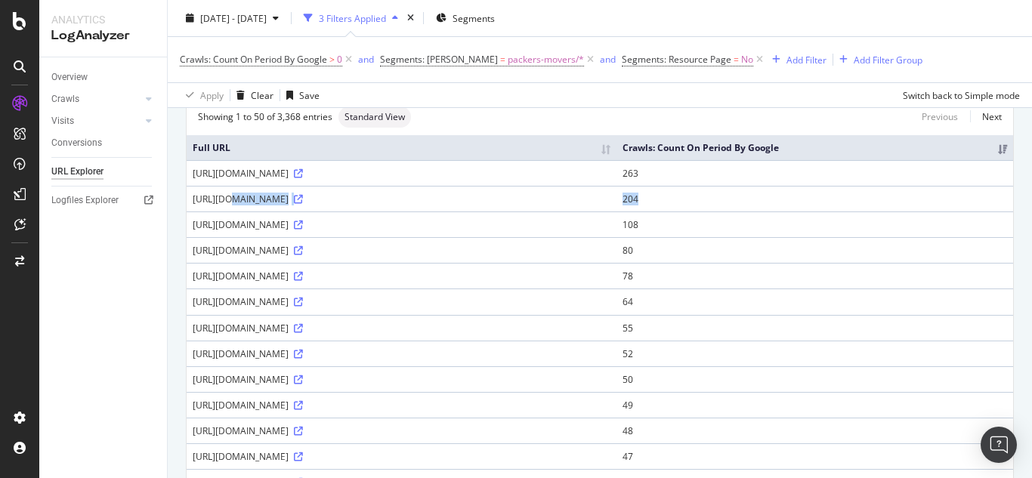
click at [230, 199] on div "[URL][DOMAIN_NAME]" at bounding box center [402, 199] width 418 height 13
click at [36, 326] on div at bounding box center [20, 248] width 36 height 314
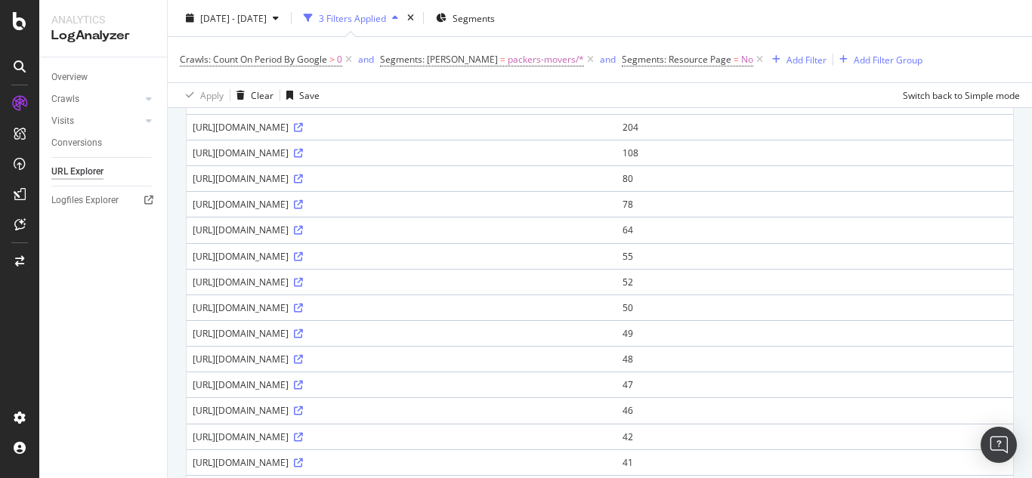
scroll to position [0, 0]
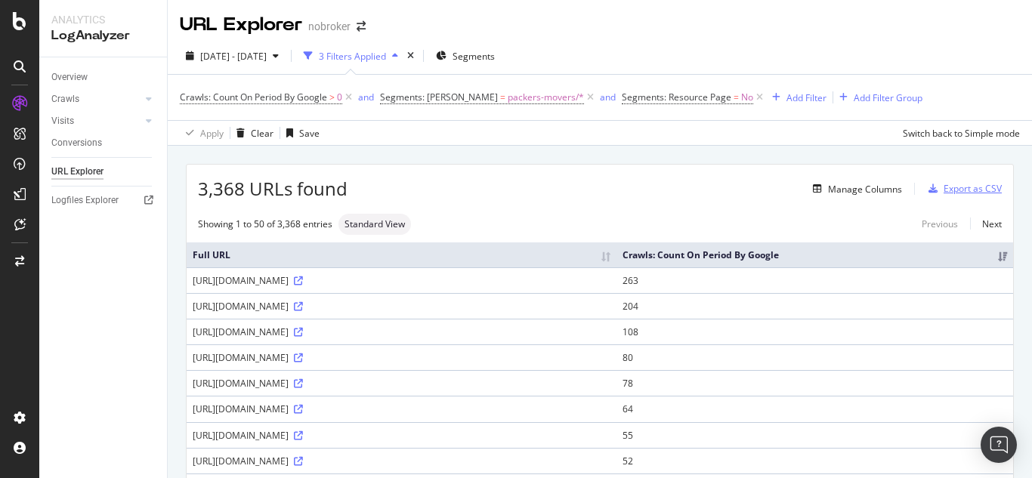
click at [956, 191] on div "Export as CSV" at bounding box center [973, 188] width 58 height 13
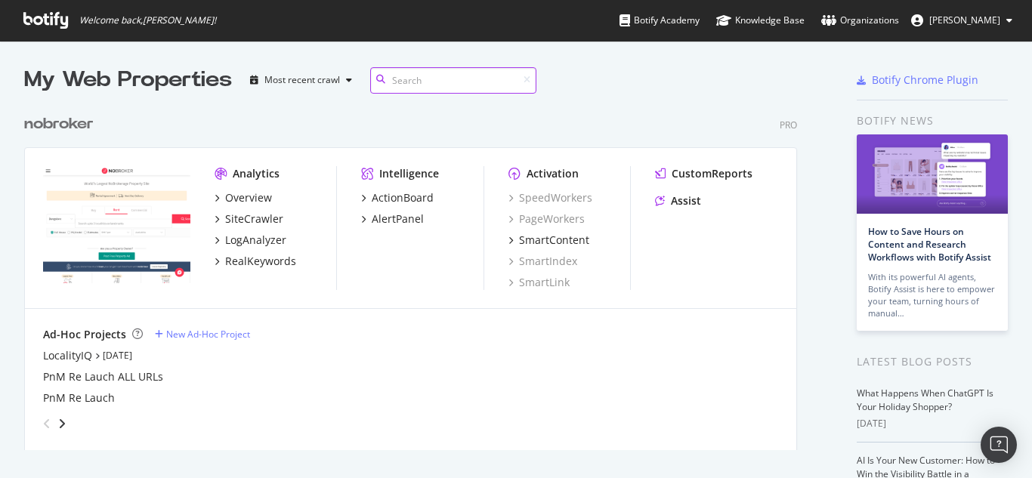
scroll to position [344, 774]
click at [255, 257] on div "RealKeywords" at bounding box center [260, 261] width 71 height 15
